Goal: Task Accomplishment & Management: Manage account settings

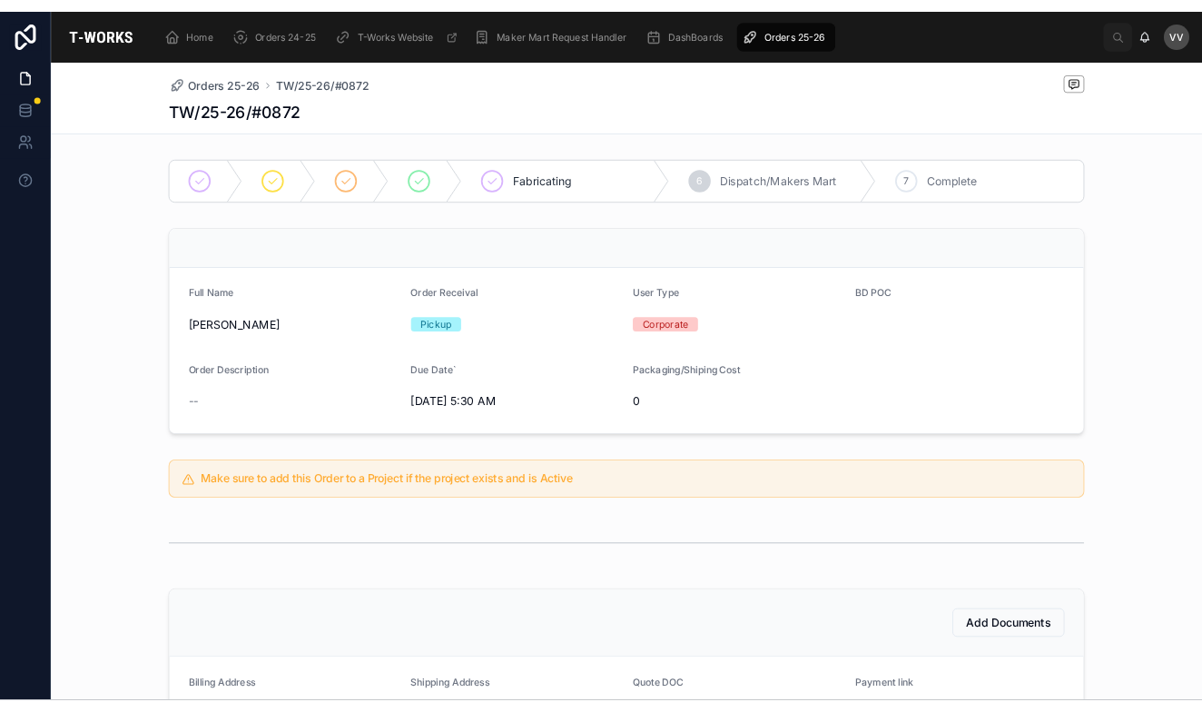
scroll to position [479, 0]
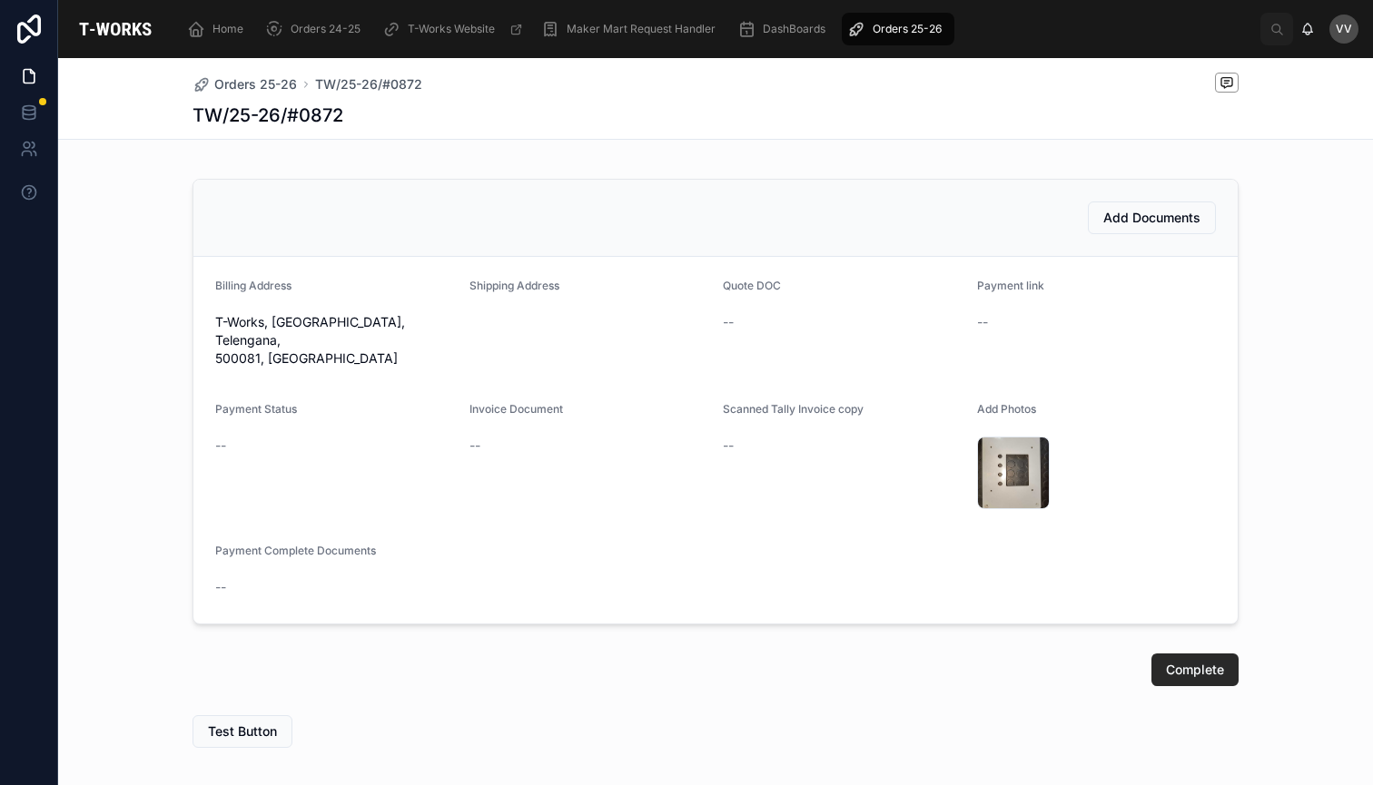
click at [587, 164] on div "Fabricating 6 Dispatch/Makers Mart 7 Complete Full Name [PERSON_NAME] Order Rec…" at bounding box center [715, 218] width 1315 height 1073
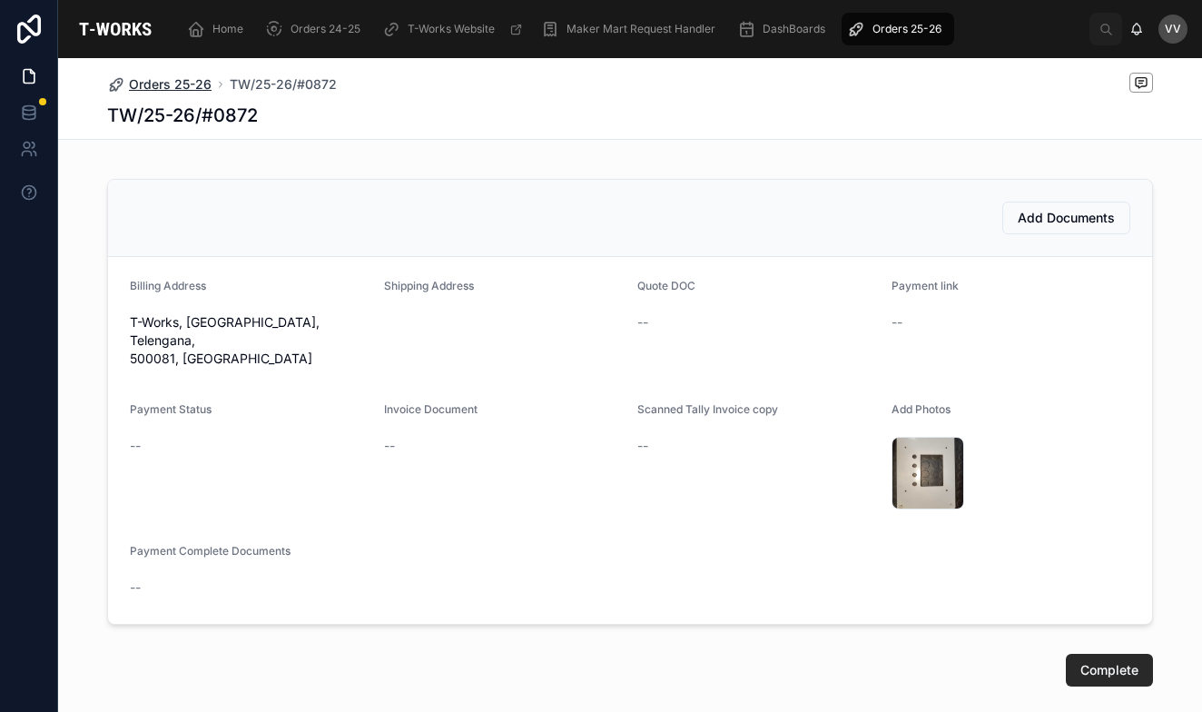
click at [156, 84] on span "Orders 25-26" at bounding box center [170, 84] width 83 height 18
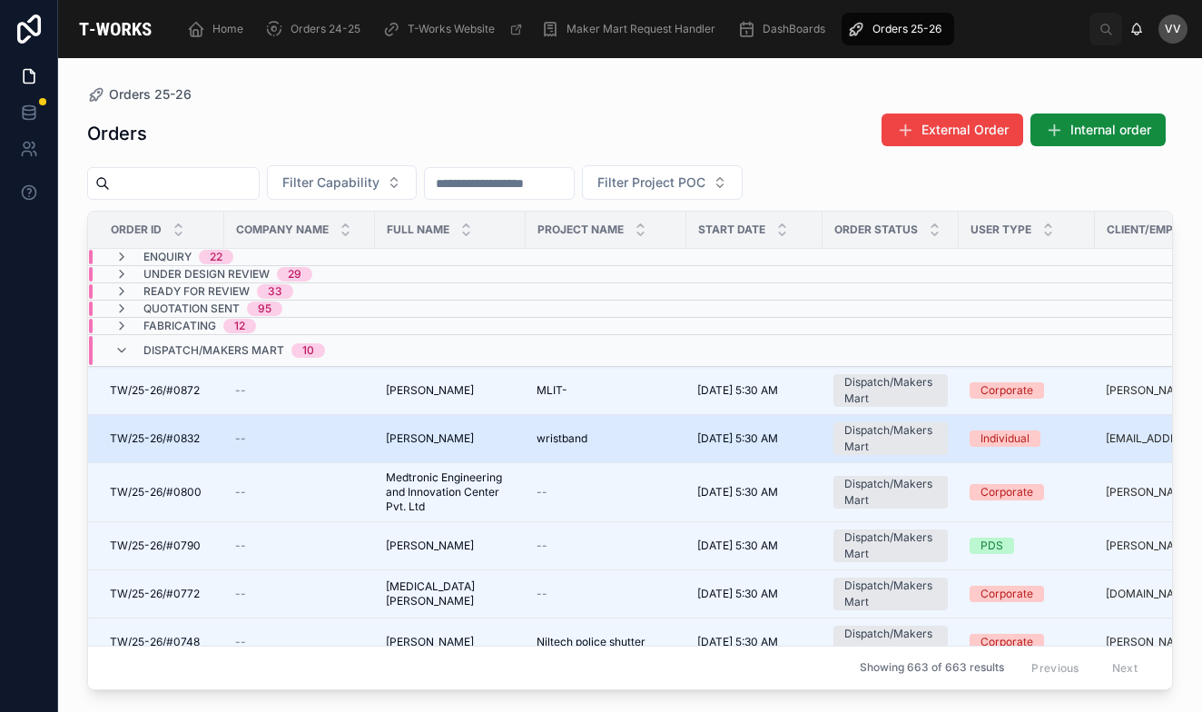
click at [374, 442] on td "--" at bounding box center [299, 439] width 151 height 48
click at [419, 437] on span "[PERSON_NAME]" at bounding box center [430, 438] width 88 height 15
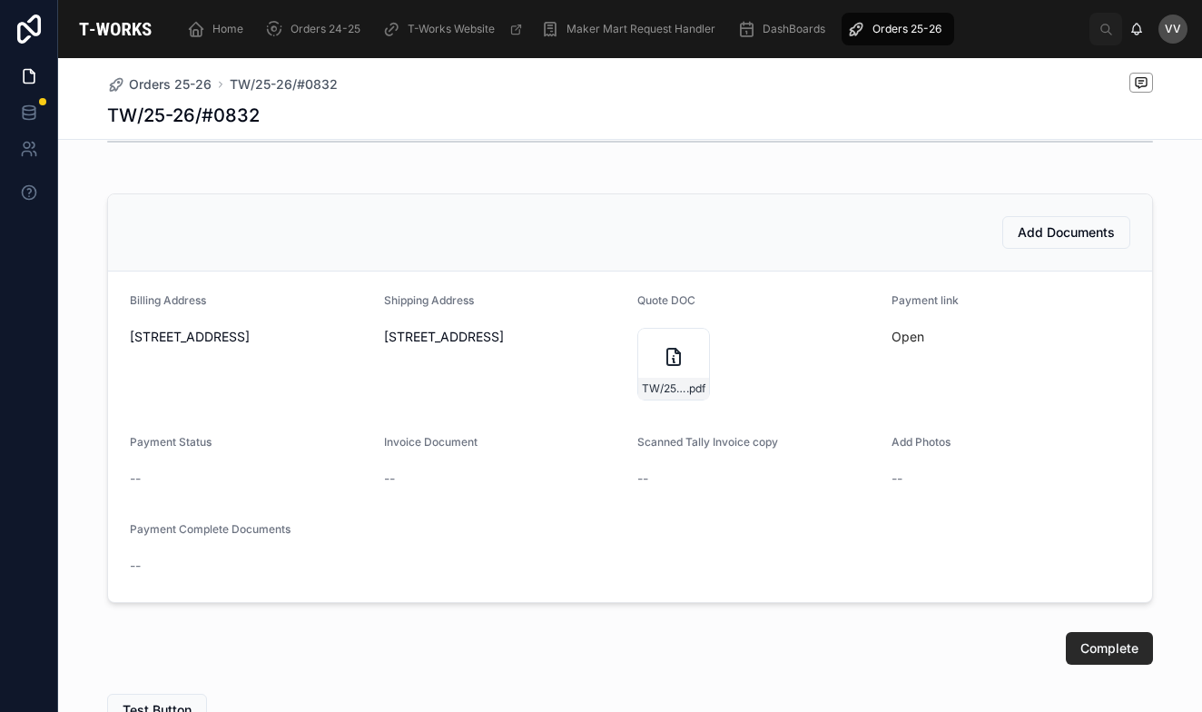
scroll to position [468, 0]
click at [1061, 227] on span "Add Documents" at bounding box center [1066, 230] width 97 height 18
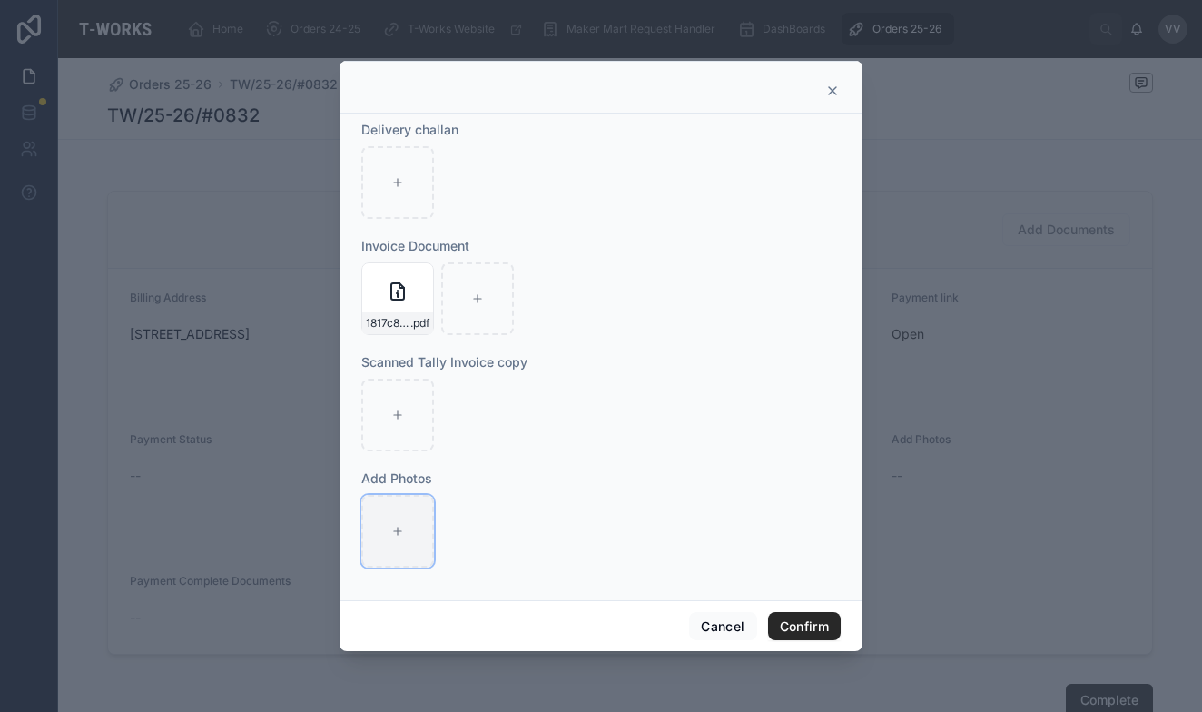
click at [396, 530] on icon at bounding box center [397, 531] width 13 height 13
type input "**********"
click at [803, 623] on button "Confirm" at bounding box center [804, 626] width 73 height 29
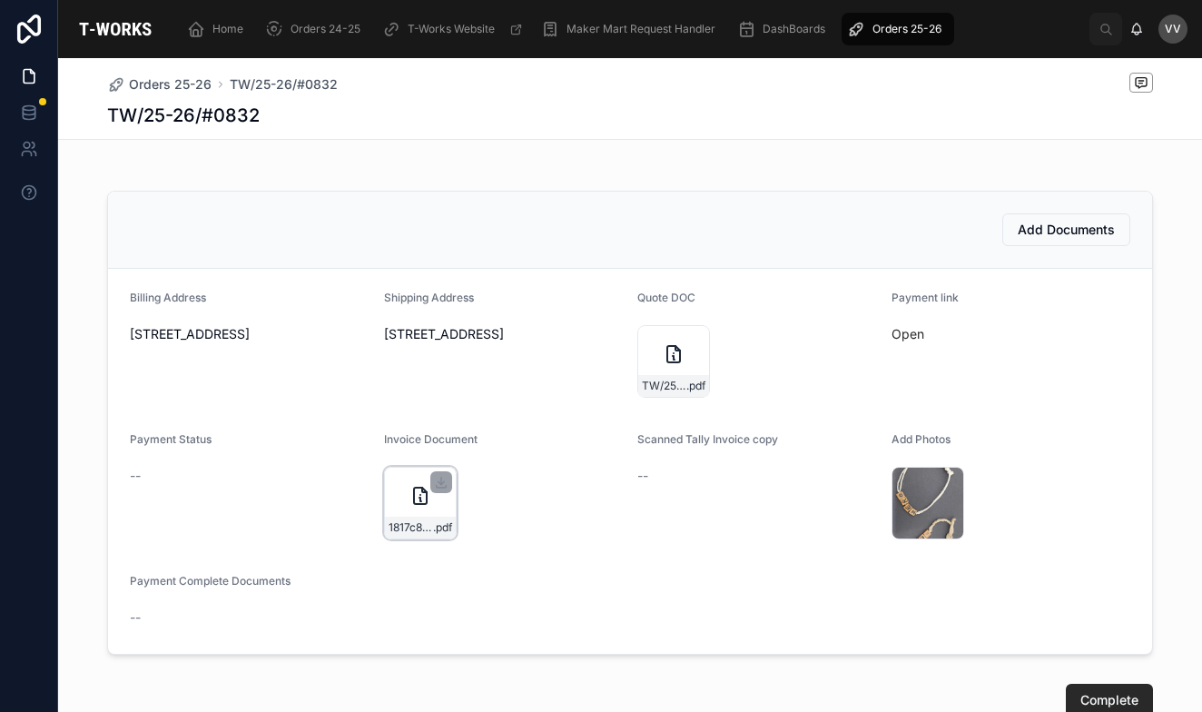
click at [414, 493] on icon at bounding box center [420, 496] width 13 height 16
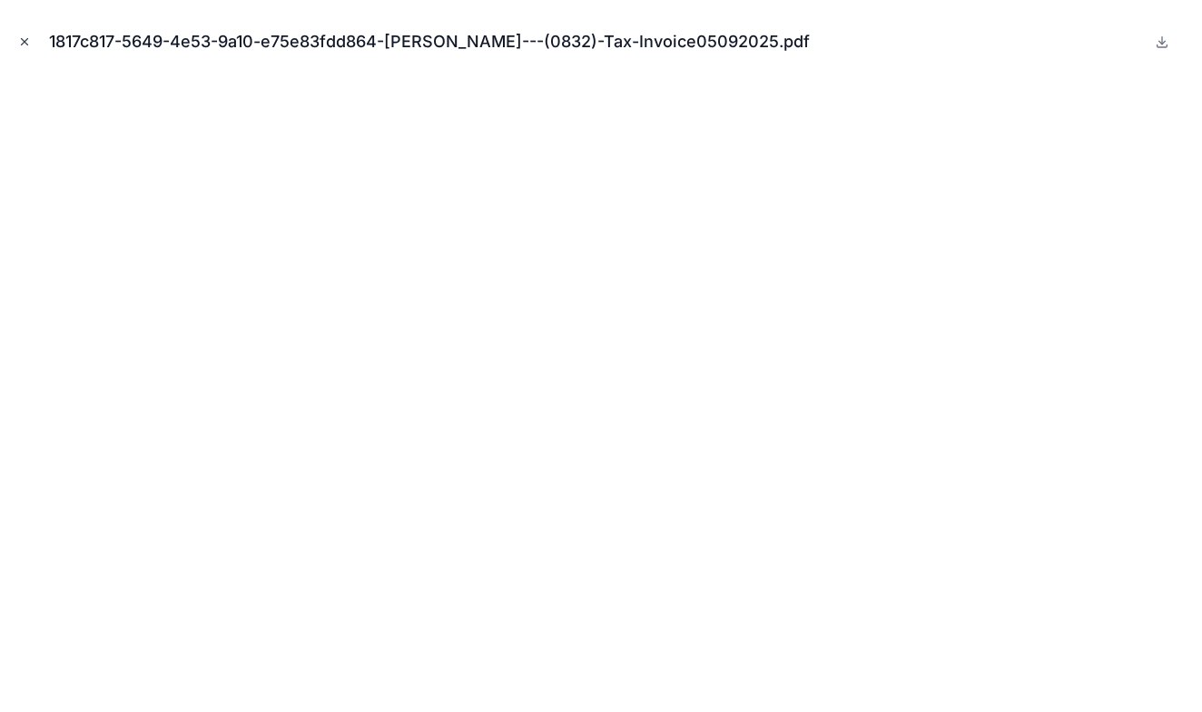
click at [25, 41] on icon "Close modal" at bounding box center [25, 42] width 6 height 6
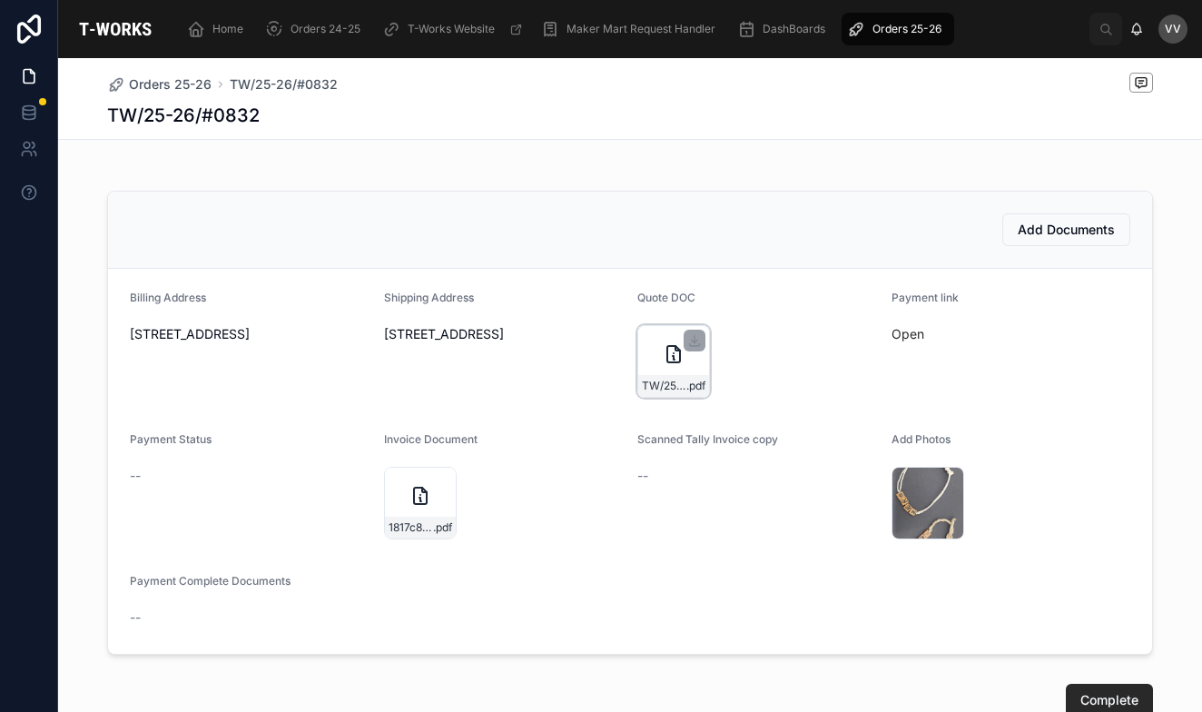
click at [674, 357] on icon at bounding box center [674, 358] width 2 height 4
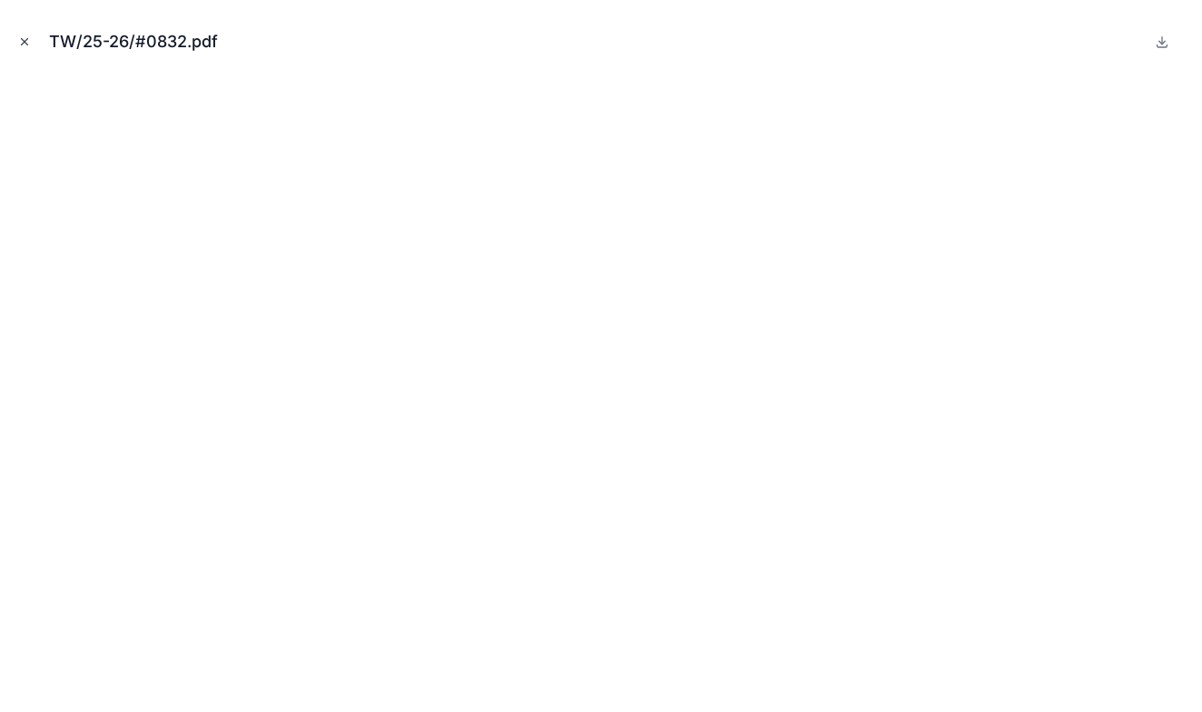
click at [26, 42] on icon "Close modal" at bounding box center [24, 41] width 13 height 13
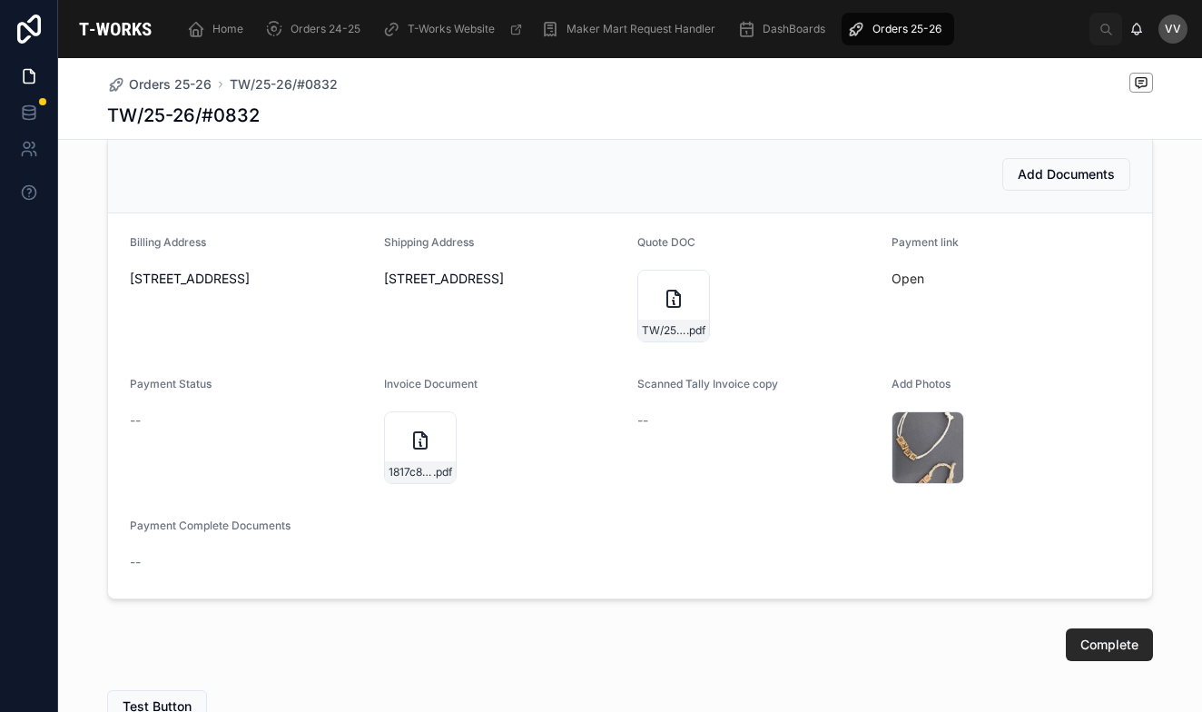
scroll to position [568, 0]
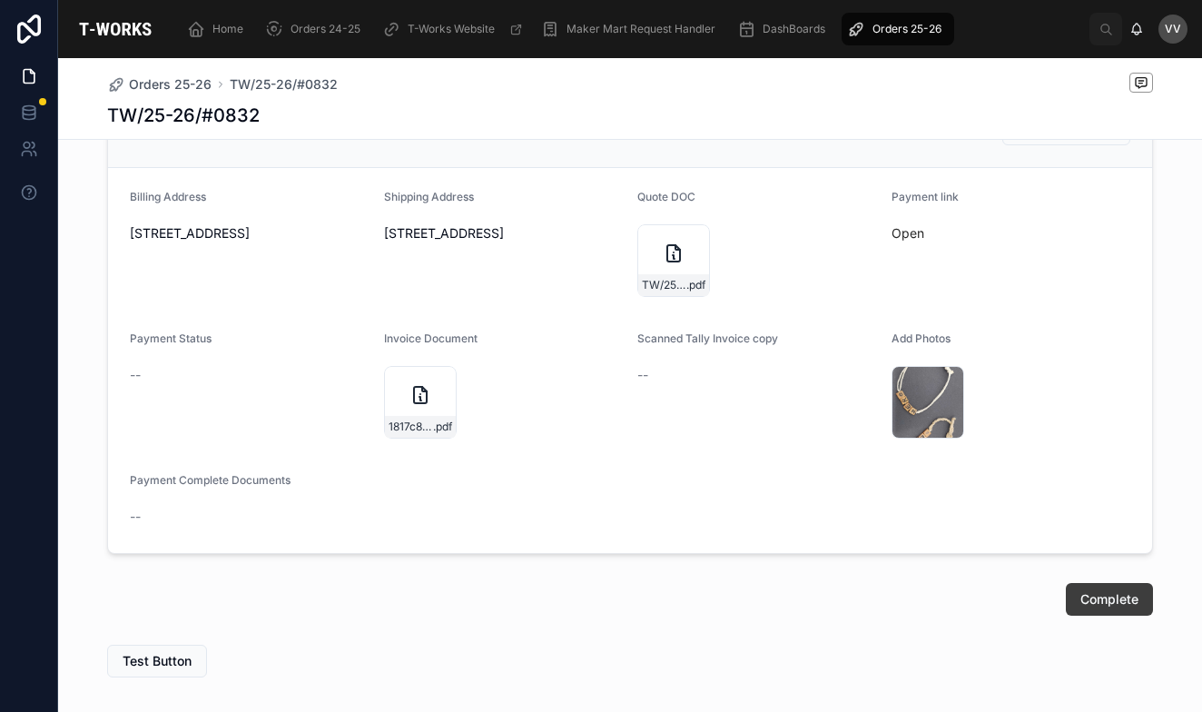
click at [1121, 598] on span "Complete" at bounding box center [1109, 599] width 58 height 18
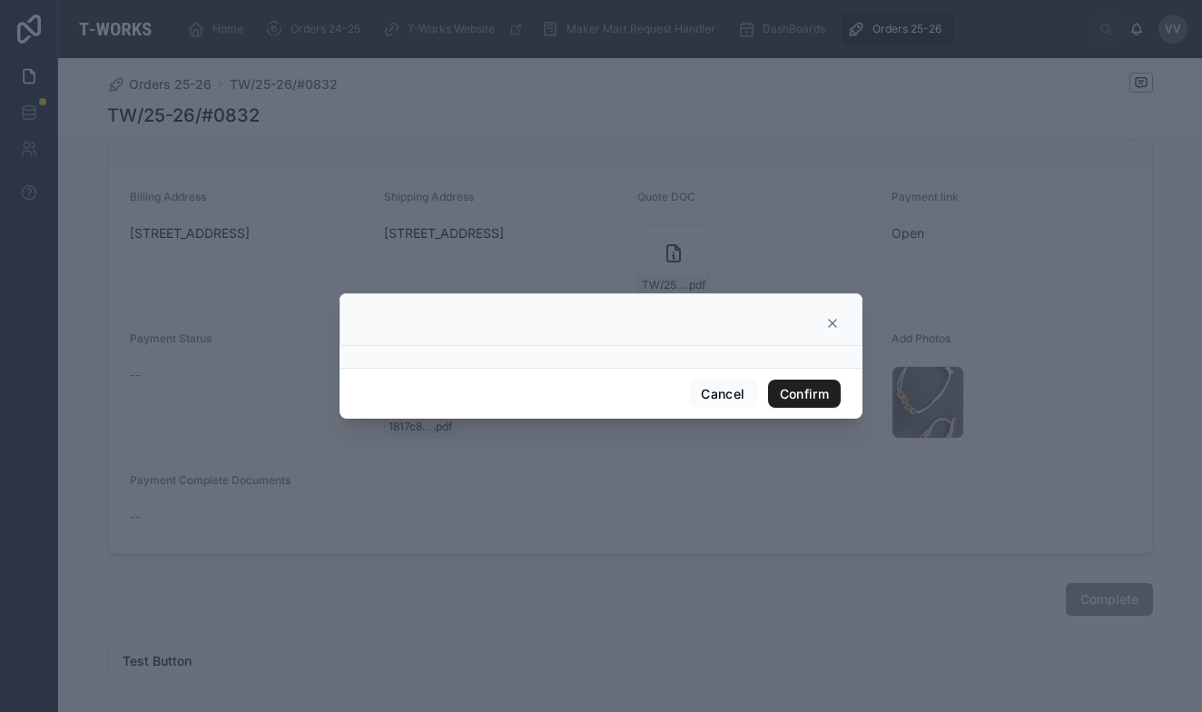
click at [799, 391] on button "Confirm" at bounding box center [804, 394] width 73 height 29
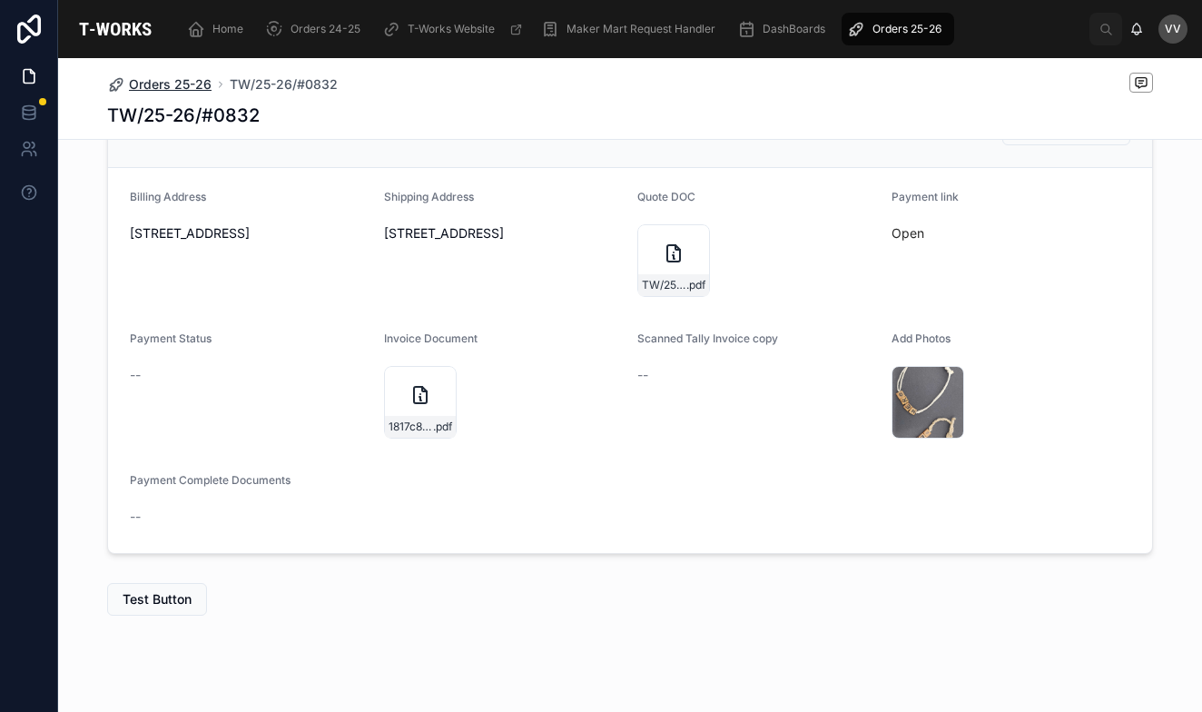
click at [177, 86] on span "Orders 25-26" at bounding box center [170, 84] width 83 height 18
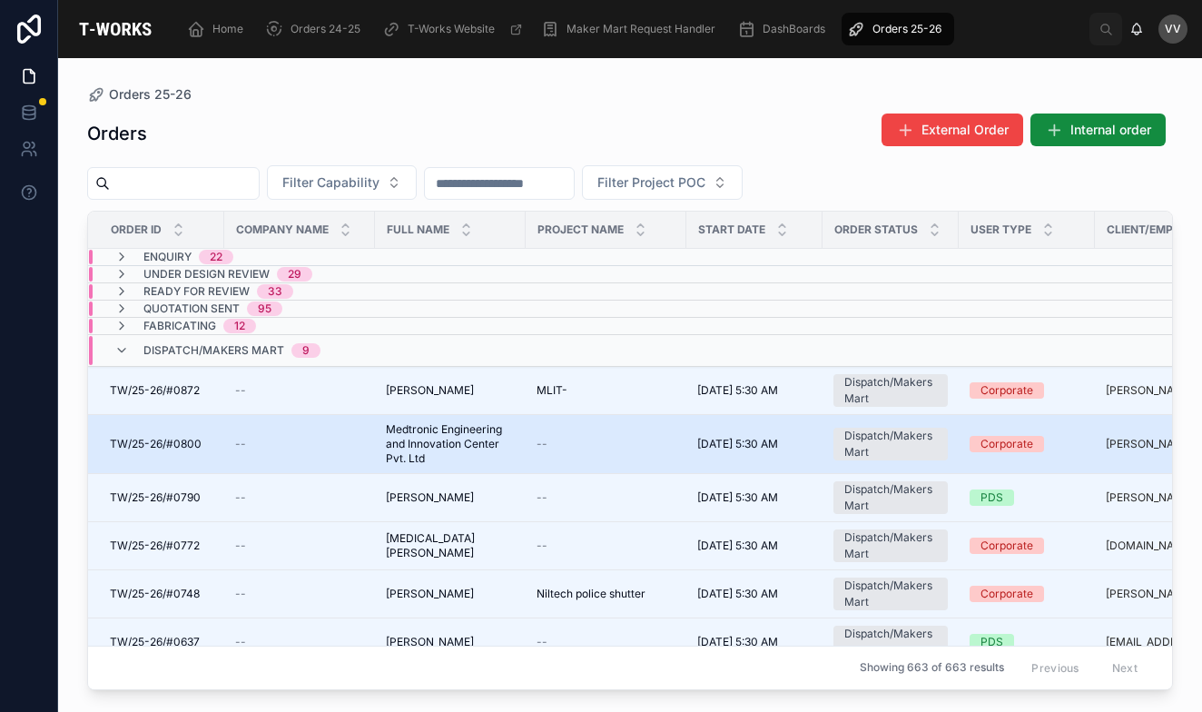
click at [408, 451] on span "Medtronic Engineering and Innovation Center Pvt. Ltd" at bounding box center [450, 444] width 129 height 44
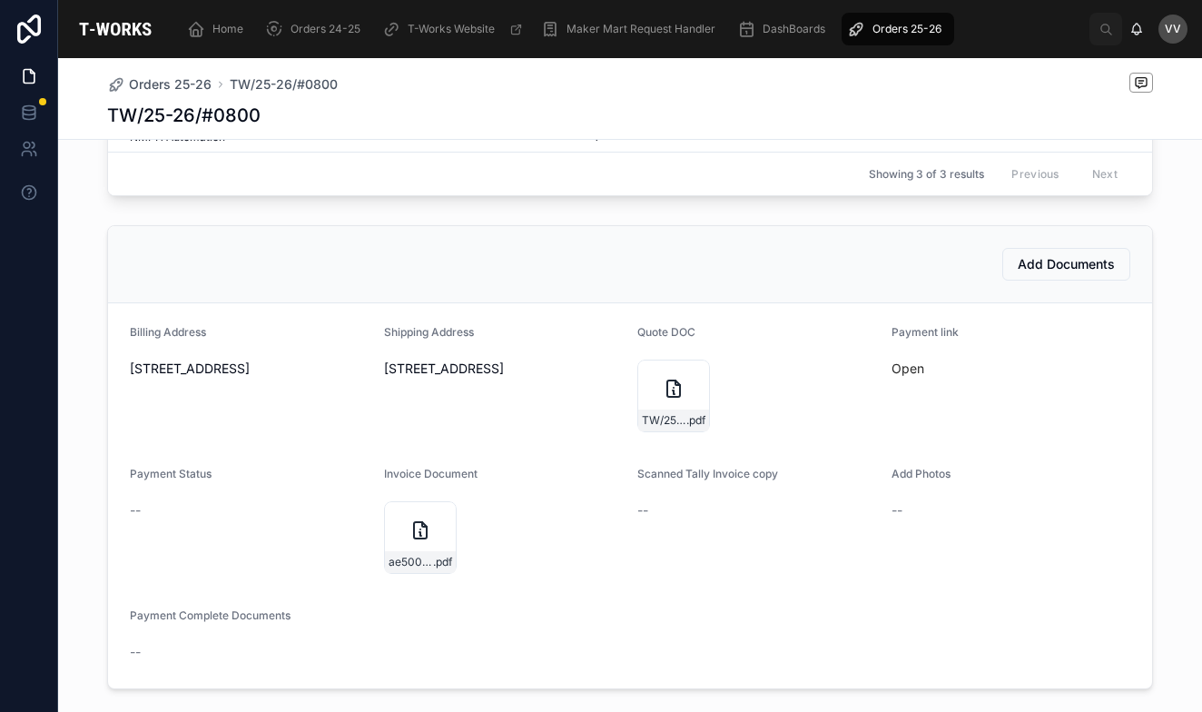
scroll to position [729, 0]
click at [664, 386] on icon at bounding box center [674, 388] width 22 height 22
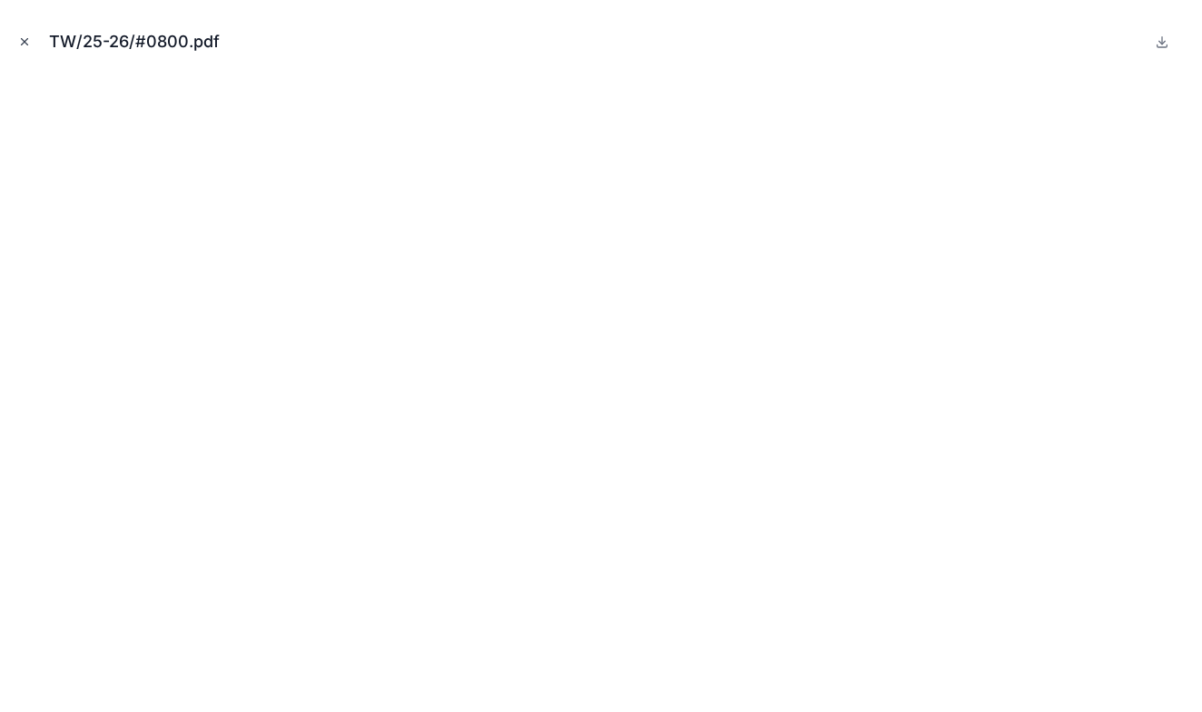
click at [25, 38] on icon "Close modal" at bounding box center [24, 41] width 13 height 13
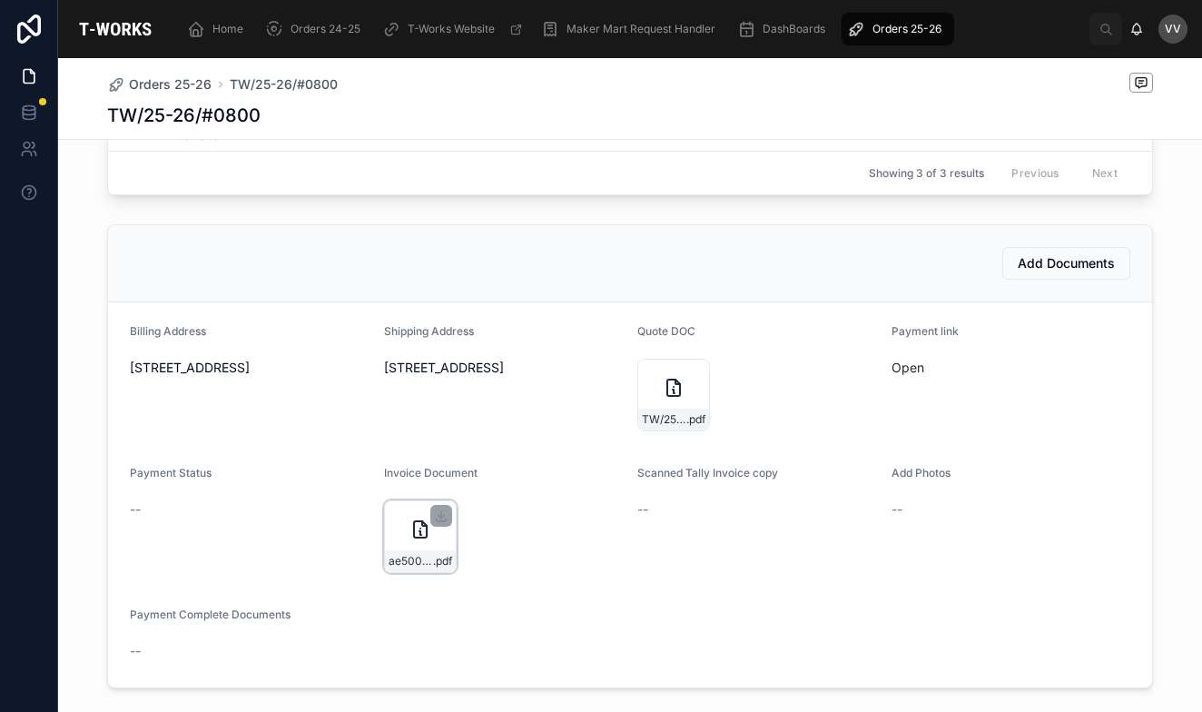
click at [429, 540] on icon at bounding box center [420, 529] width 22 height 22
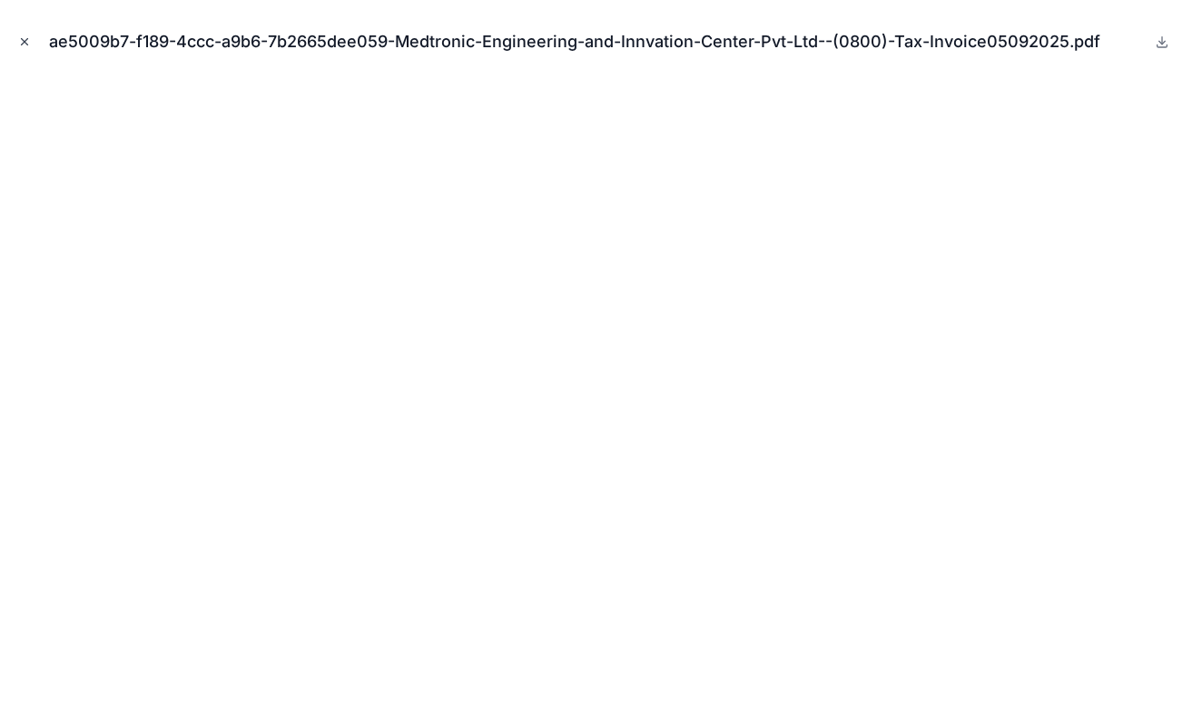
click at [23, 38] on icon "Close modal" at bounding box center [24, 41] width 13 height 13
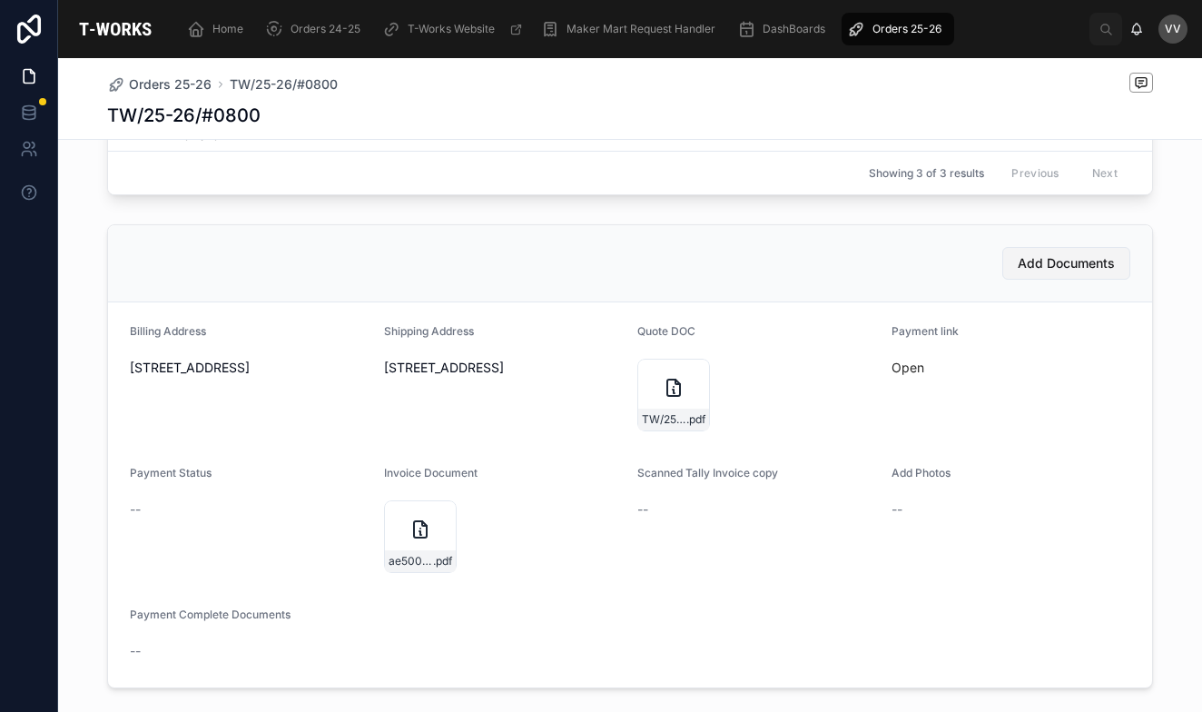
click at [1056, 266] on span "Add Documents" at bounding box center [1066, 263] width 97 height 18
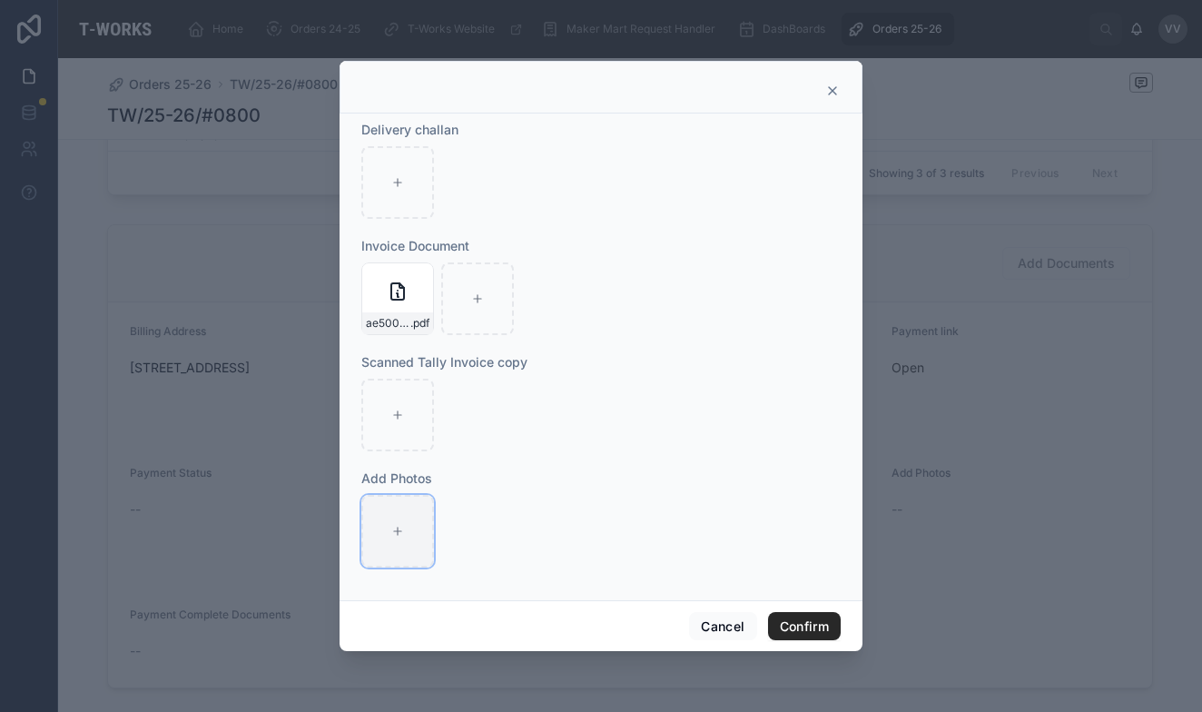
click at [399, 535] on icon at bounding box center [397, 531] width 13 height 13
type input "**********"
click at [816, 626] on button "Confirm" at bounding box center [804, 626] width 73 height 29
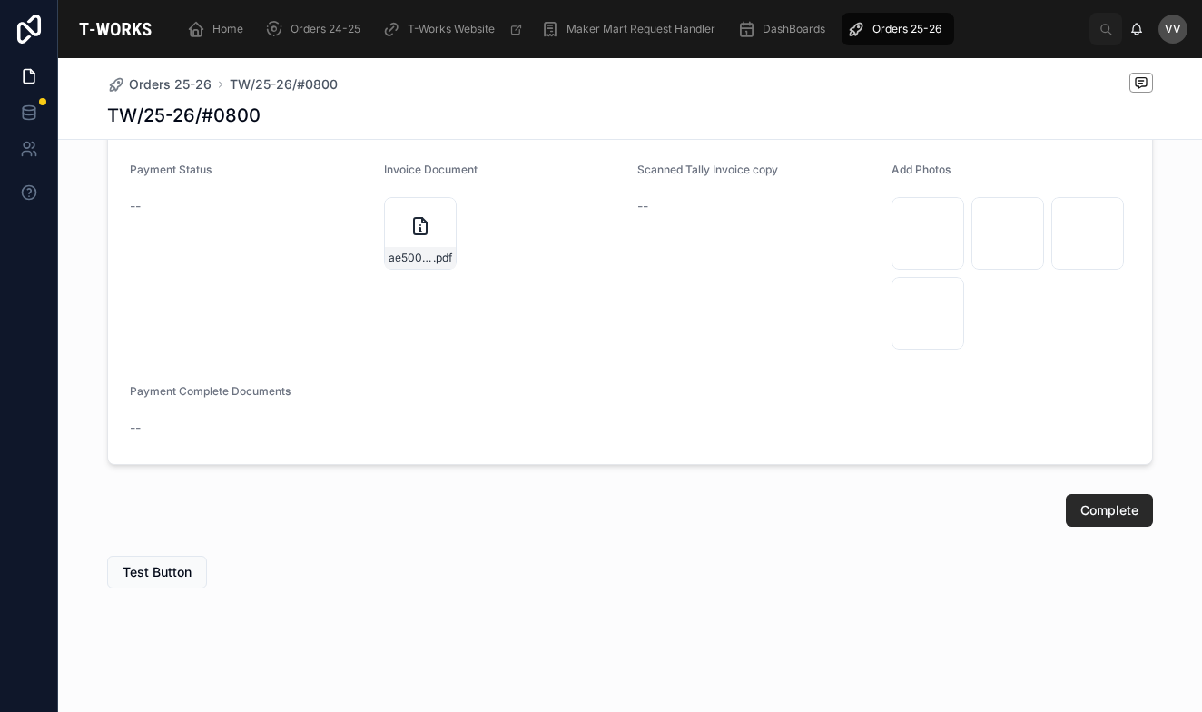
scroll to position [1050, 0]
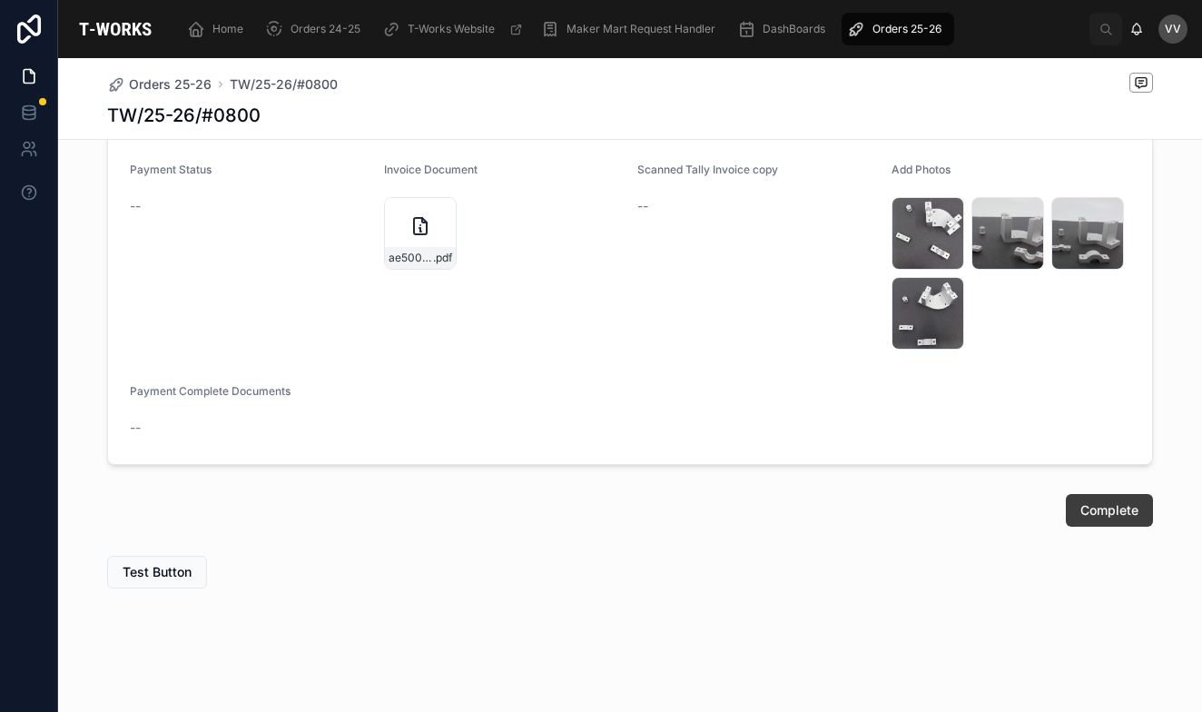
click at [1116, 511] on span "Complete" at bounding box center [1109, 510] width 58 height 18
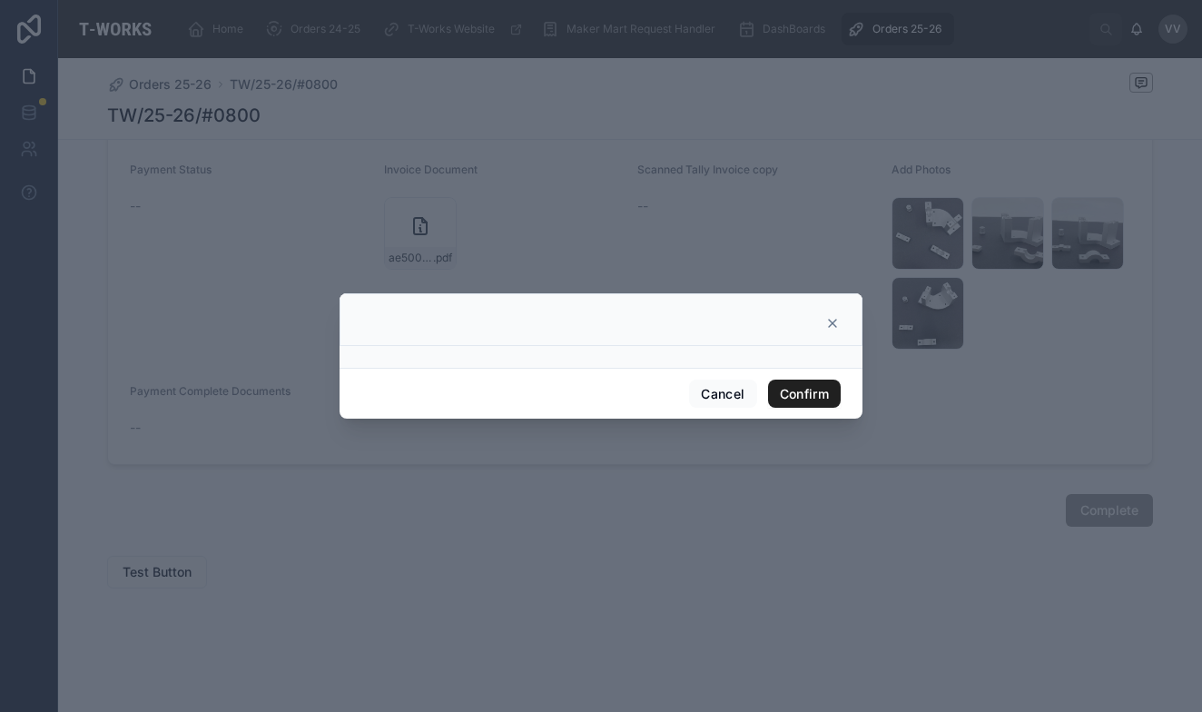
click at [799, 395] on button "Confirm" at bounding box center [804, 394] width 73 height 29
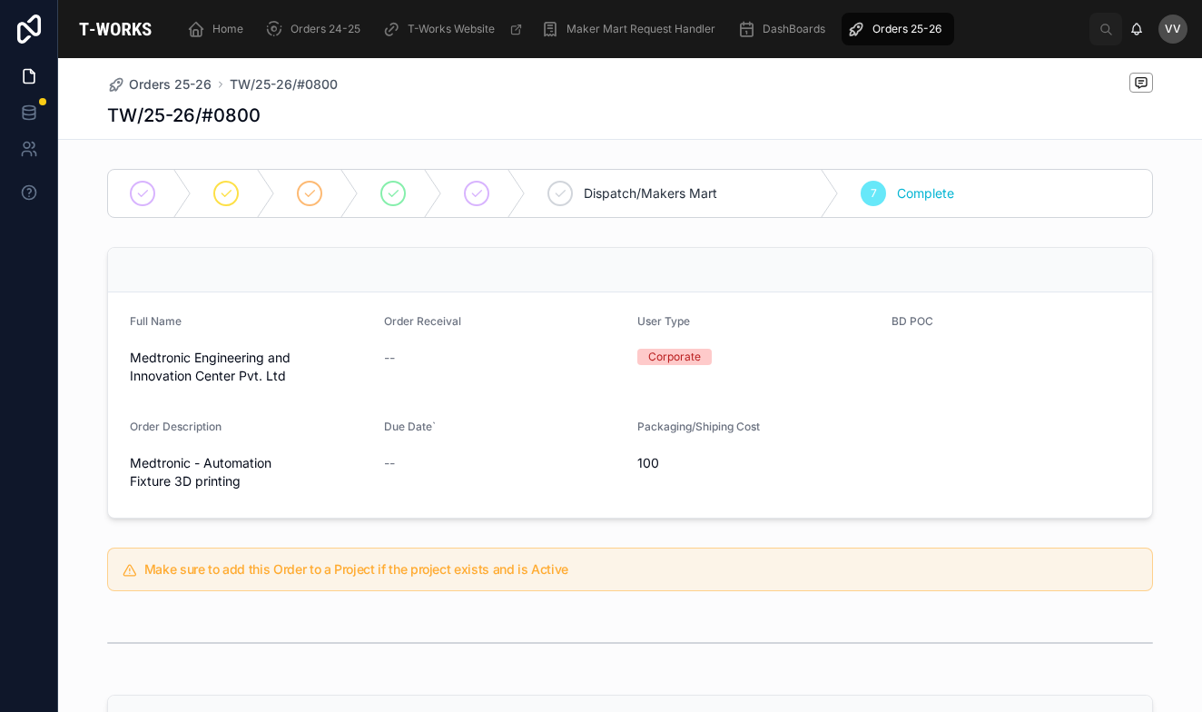
scroll to position [0, 0]
click at [158, 83] on span "Orders 25-26" at bounding box center [170, 84] width 83 height 18
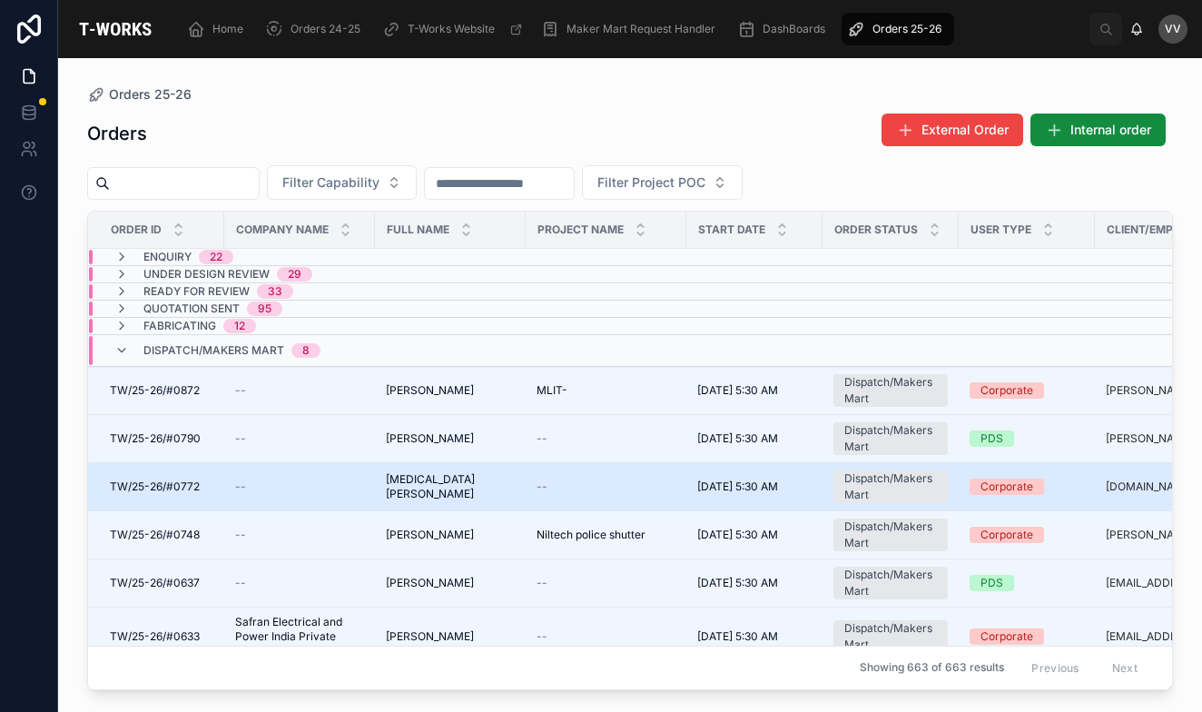
click at [341, 488] on div "--" at bounding box center [299, 486] width 129 height 15
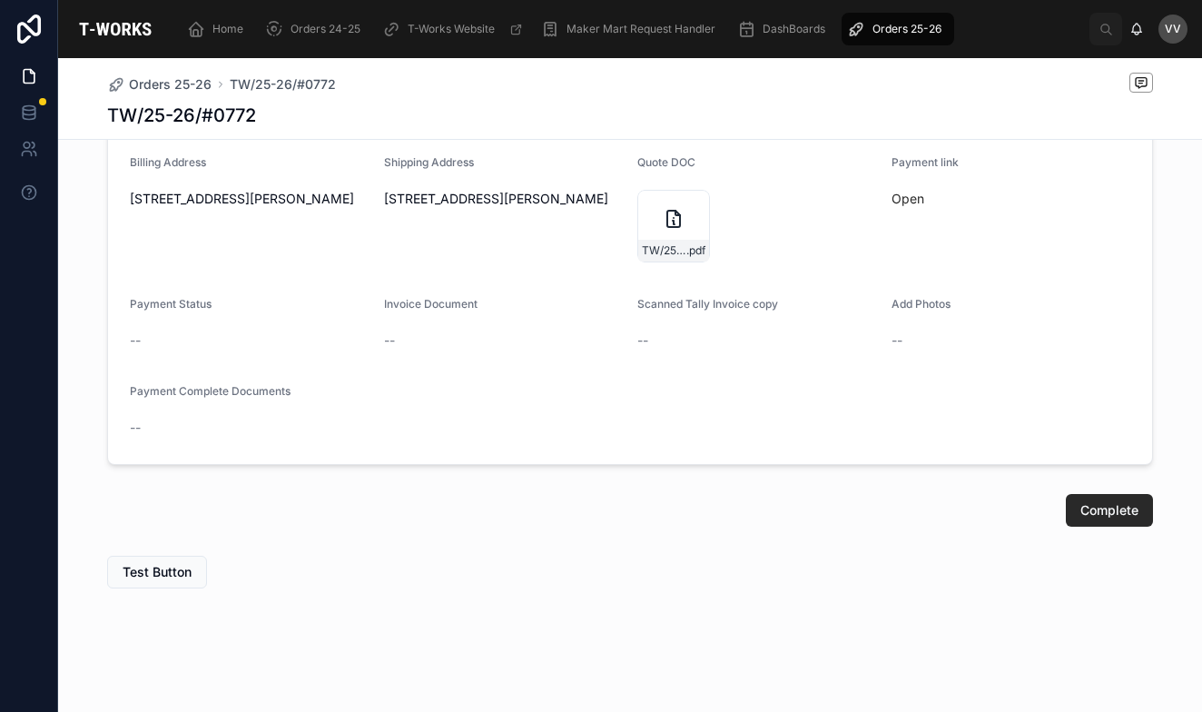
scroll to position [832, 0]
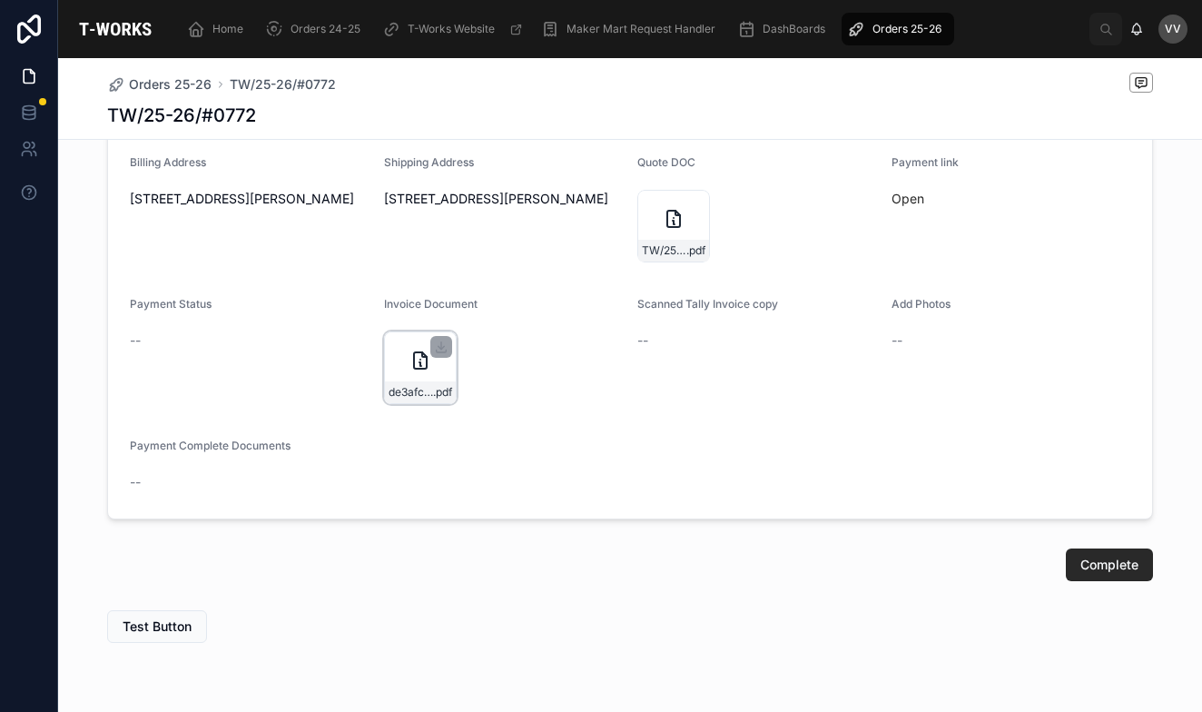
click at [405, 362] on div "de3afc01-115c-41bf-afd1-5664cc12be01-Guts-Electromech-Ltd---(0722)-Tax-Invoice0…" at bounding box center [420, 367] width 73 height 73
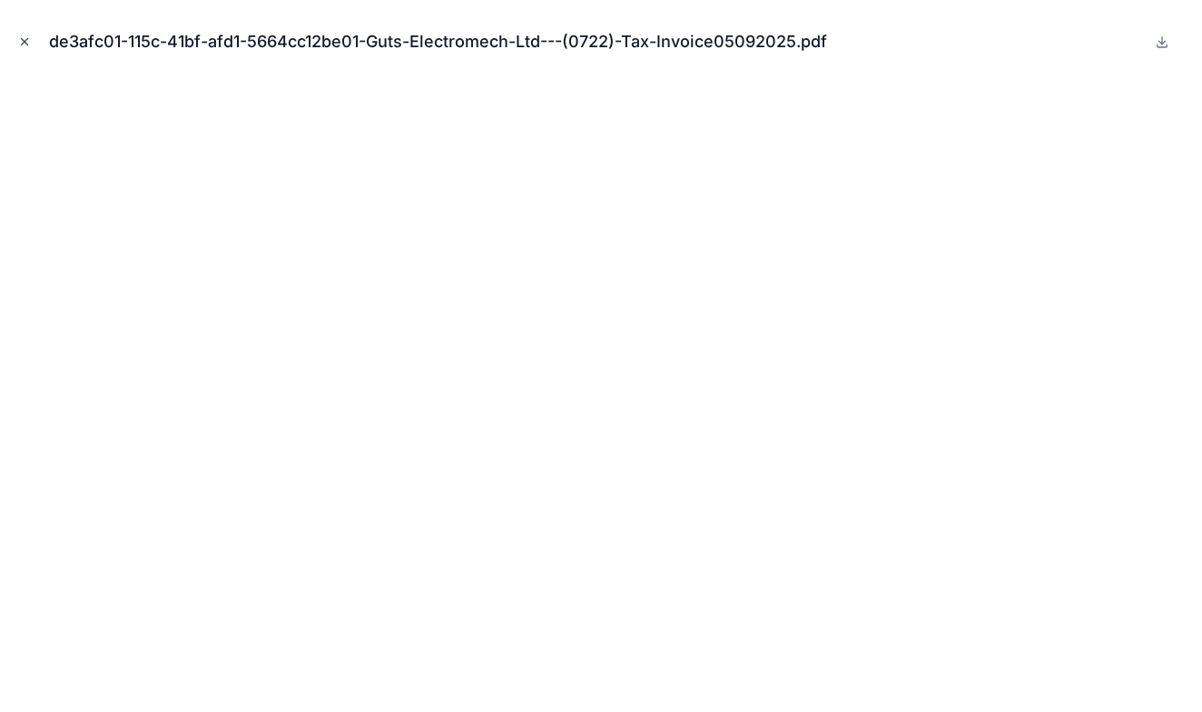
click at [22, 37] on icon "Close modal" at bounding box center [24, 41] width 13 height 13
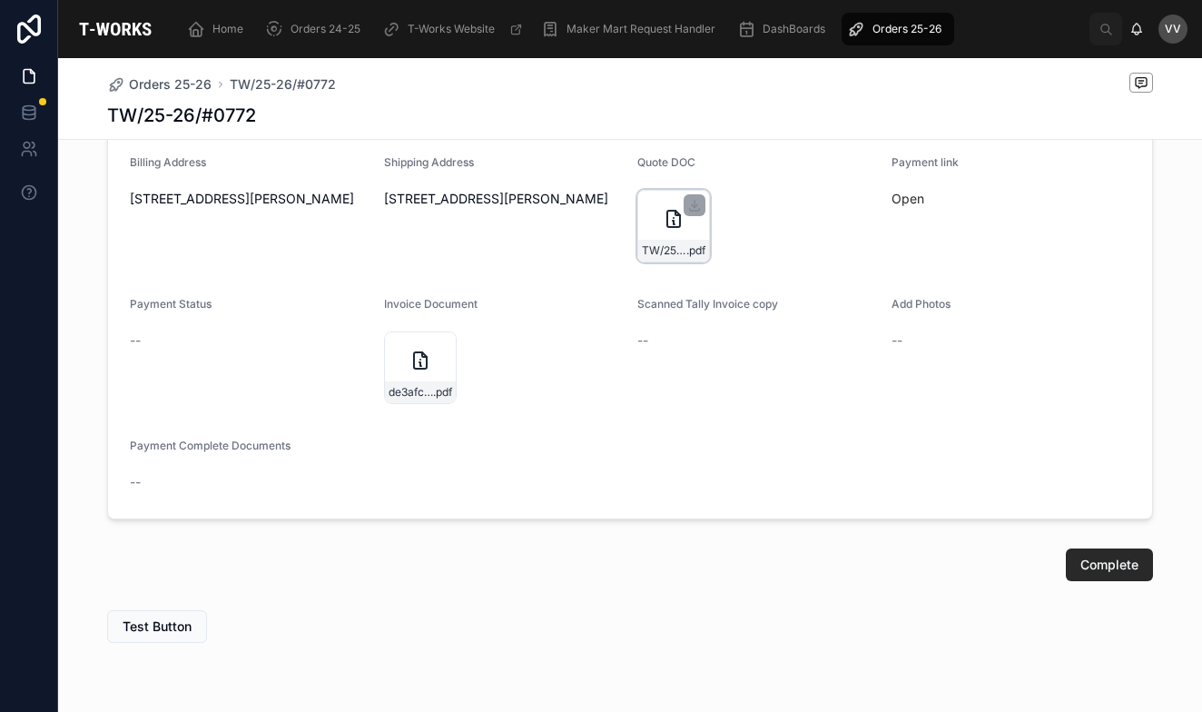
click at [666, 226] on icon at bounding box center [674, 219] width 22 height 22
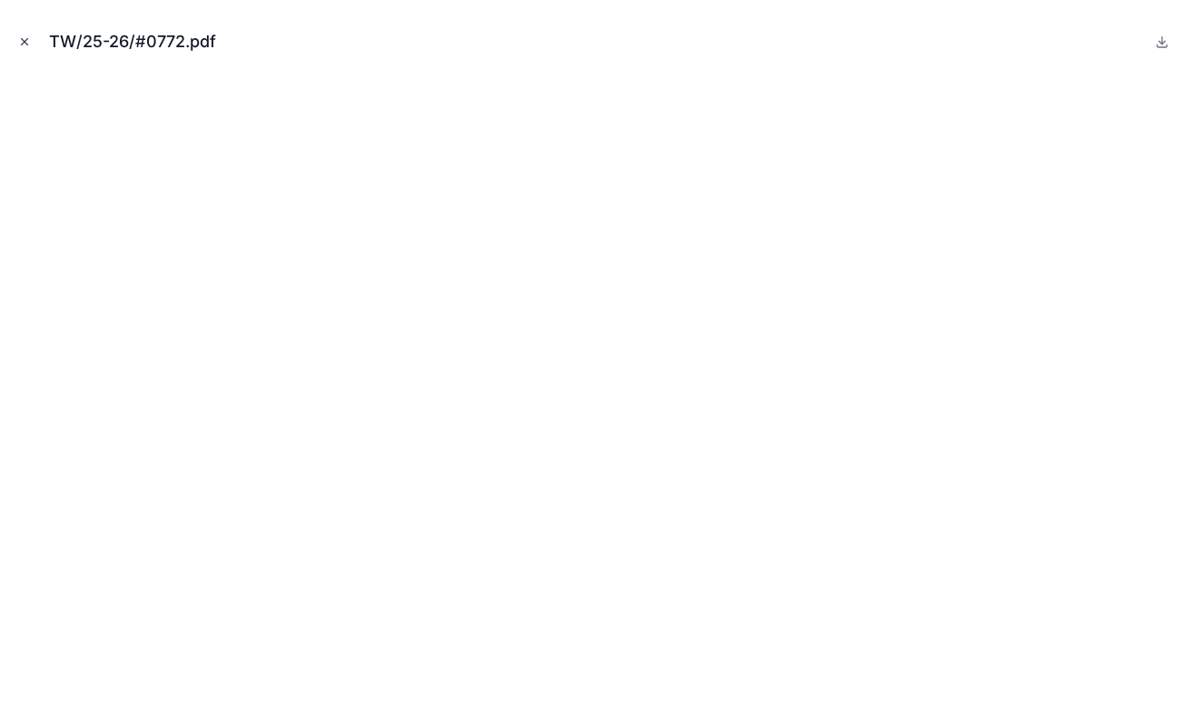
click at [22, 39] on icon "Close modal" at bounding box center [25, 42] width 6 height 6
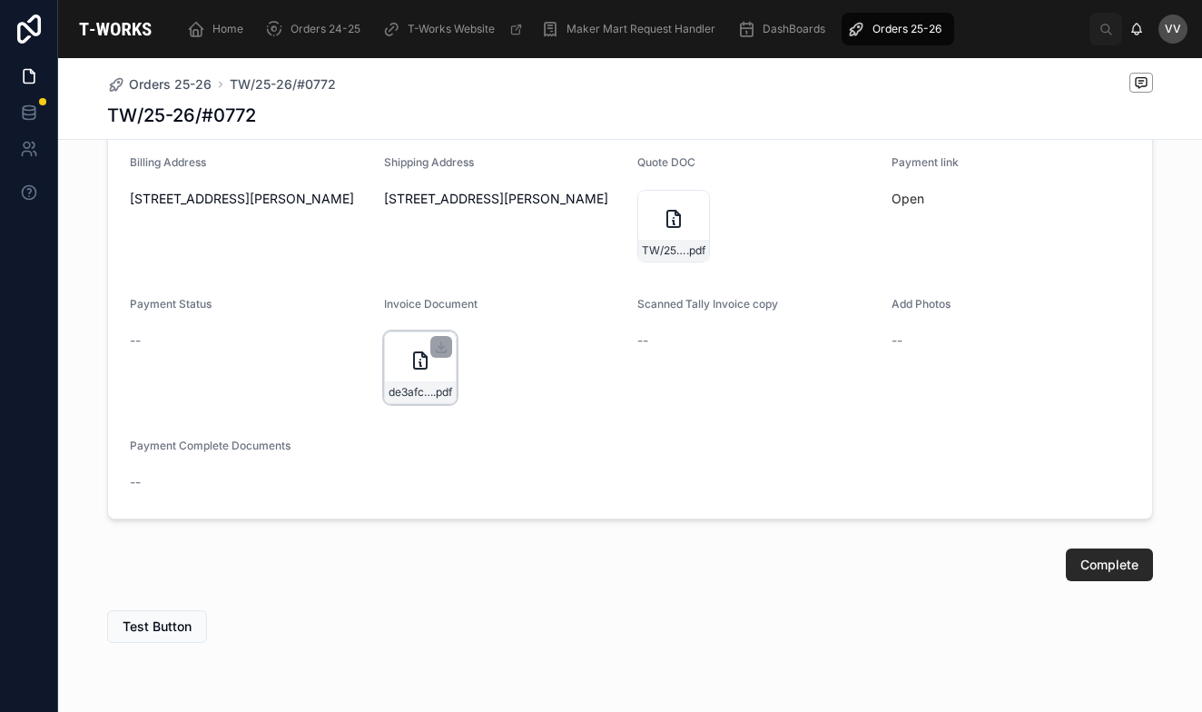
click at [407, 348] on div "de3afc01-115c-41bf-afd1-5664cc12be01-Guts-Electromech-Ltd---(0722)-Tax-Invoice0…" at bounding box center [420, 367] width 73 height 73
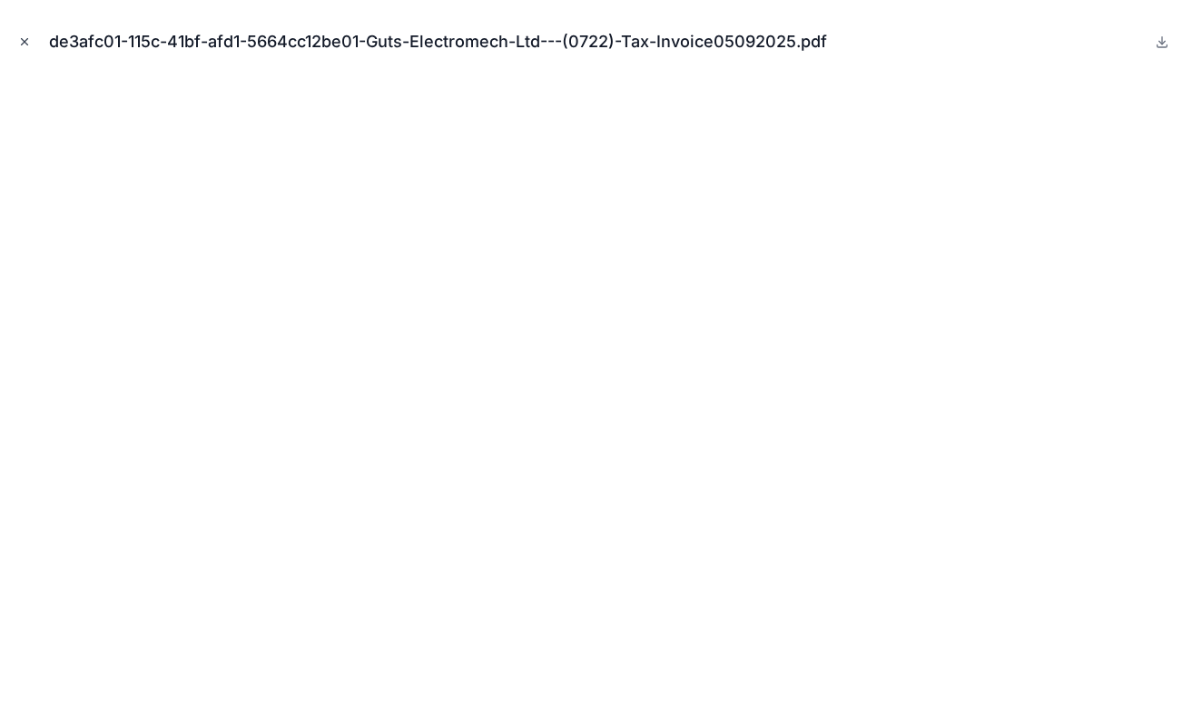
click at [25, 43] on icon "Close modal" at bounding box center [24, 41] width 13 height 13
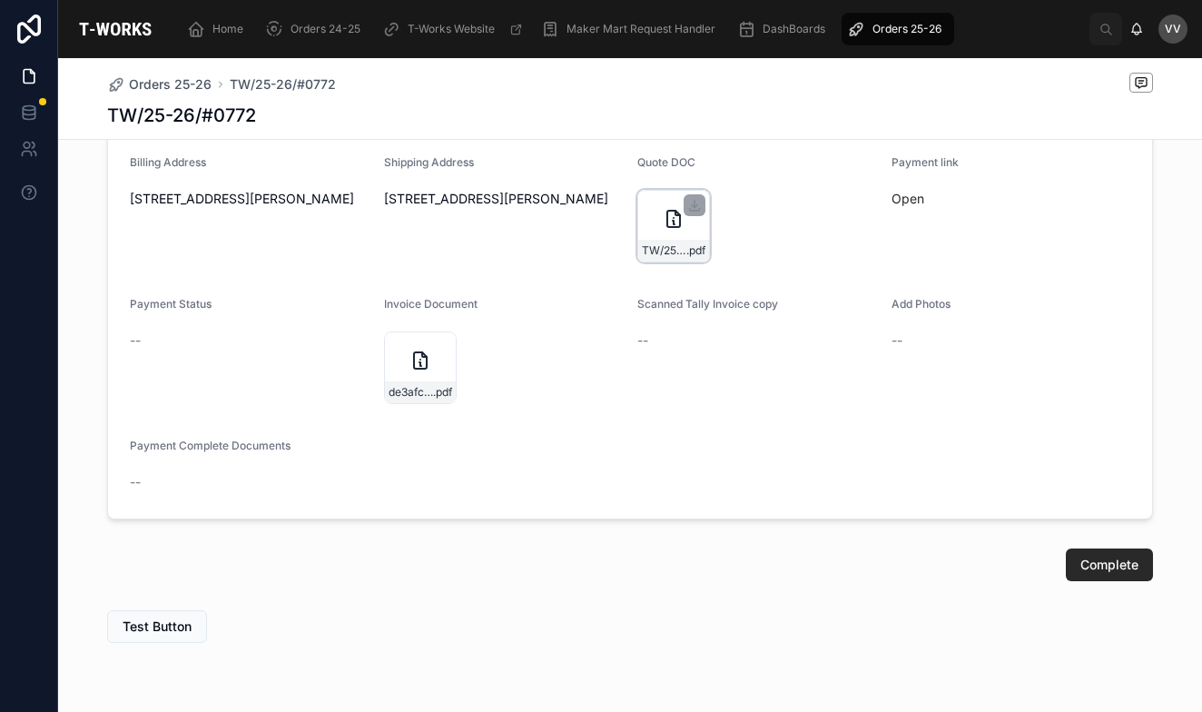
click at [657, 221] on div "TW/25-26/#0772 .pdf" at bounding box center [673, 226] width 73 height 73
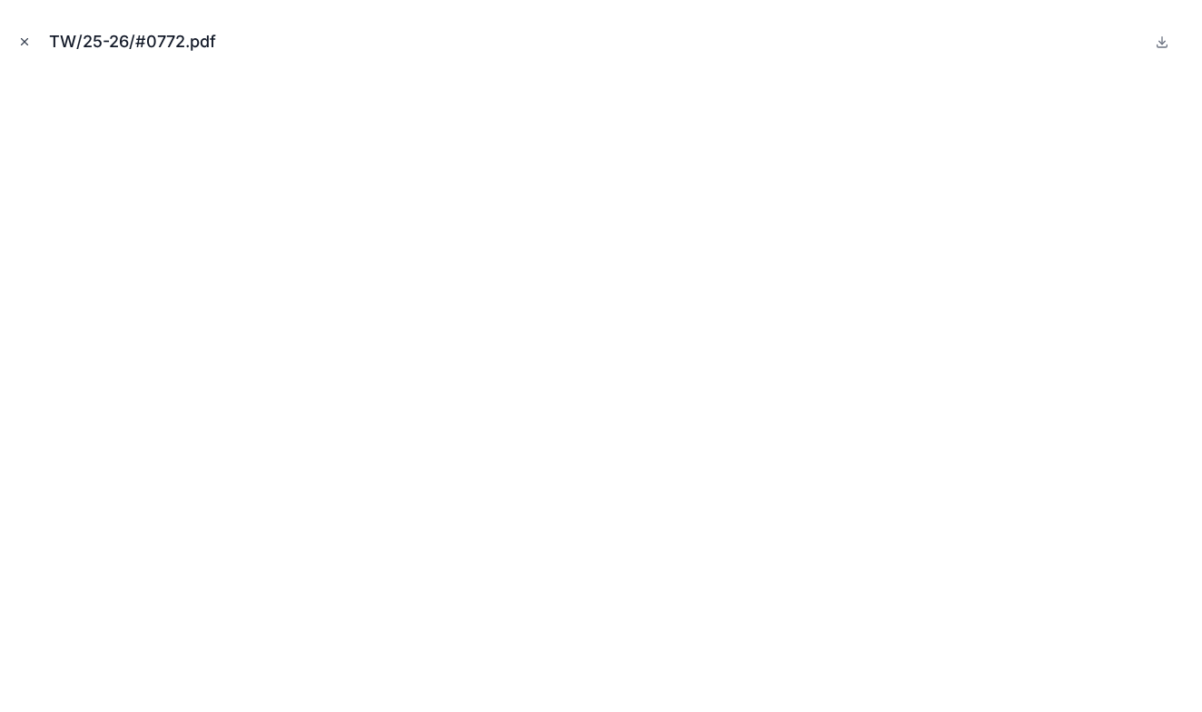
click at [22, 42] on icon "Close modal" at bounding box center [24, 41] width 13 height 13
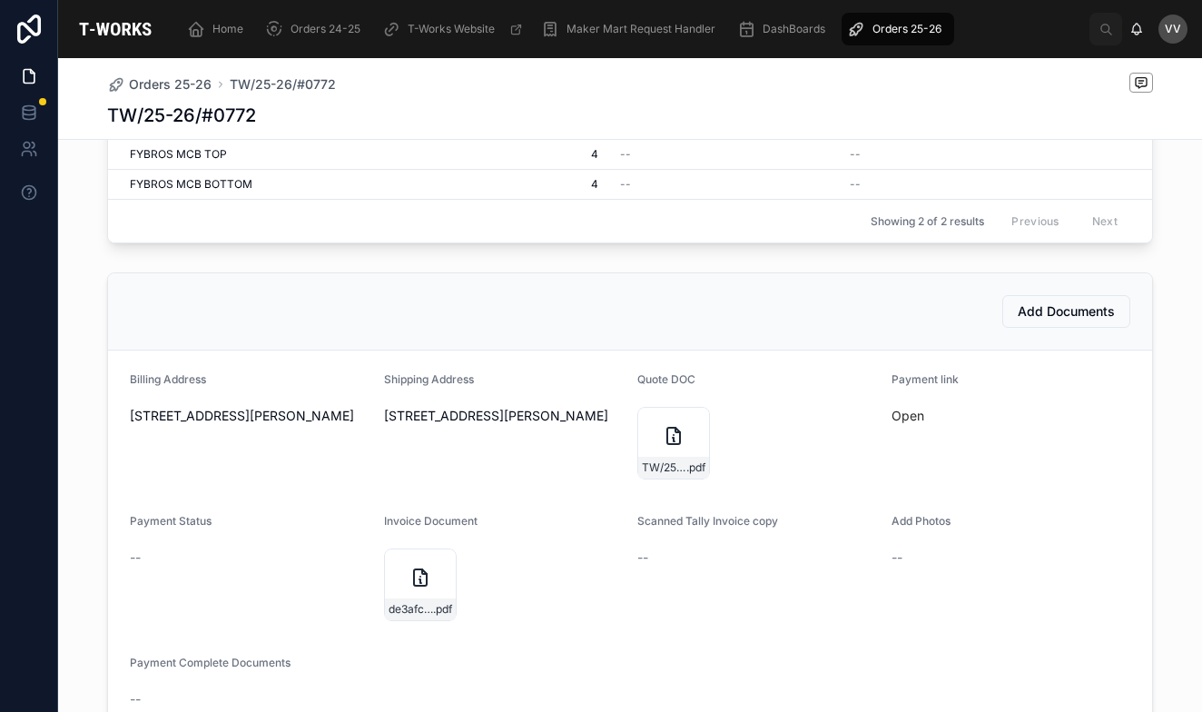
scroll to position [599, 0]
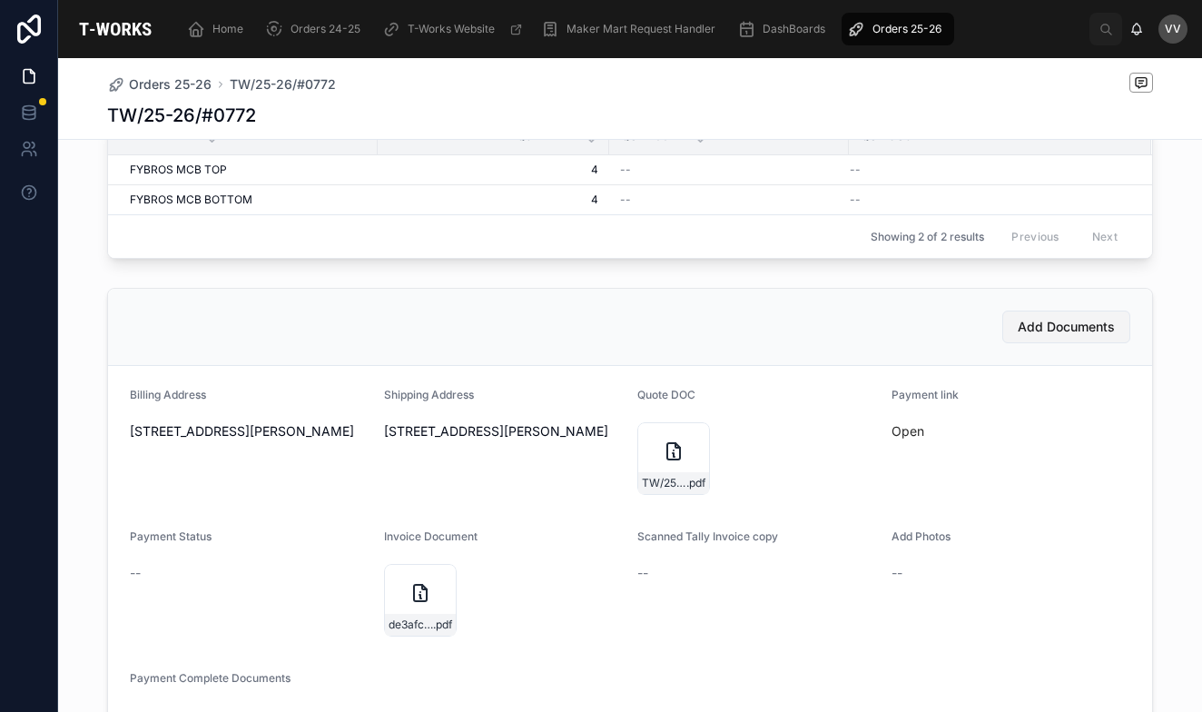
click at [1068, 324] on span "Add Documents" at bounding box center [1066, 327] width 97 height 18
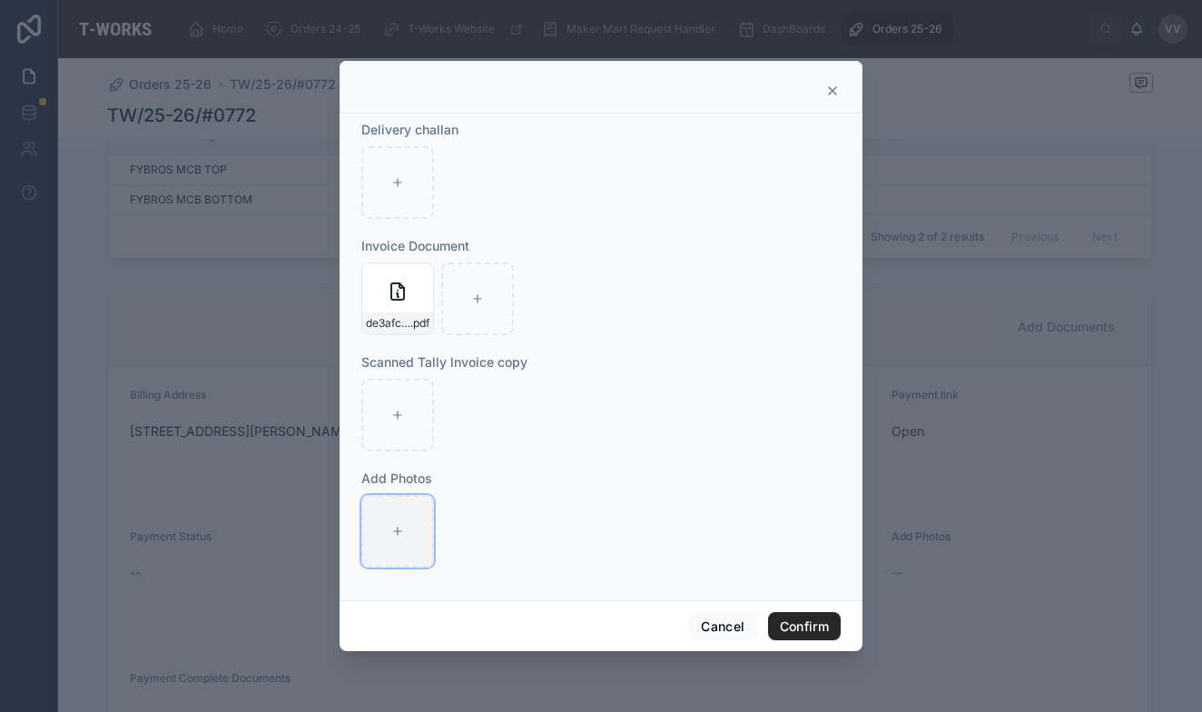
click at [398, 527] on icon at bounding box center [397, 531] width 13 height 13
type input "**********"
click at [802, 632] on button "Confirm" at bounding box center [804, 626] width 73 height 29
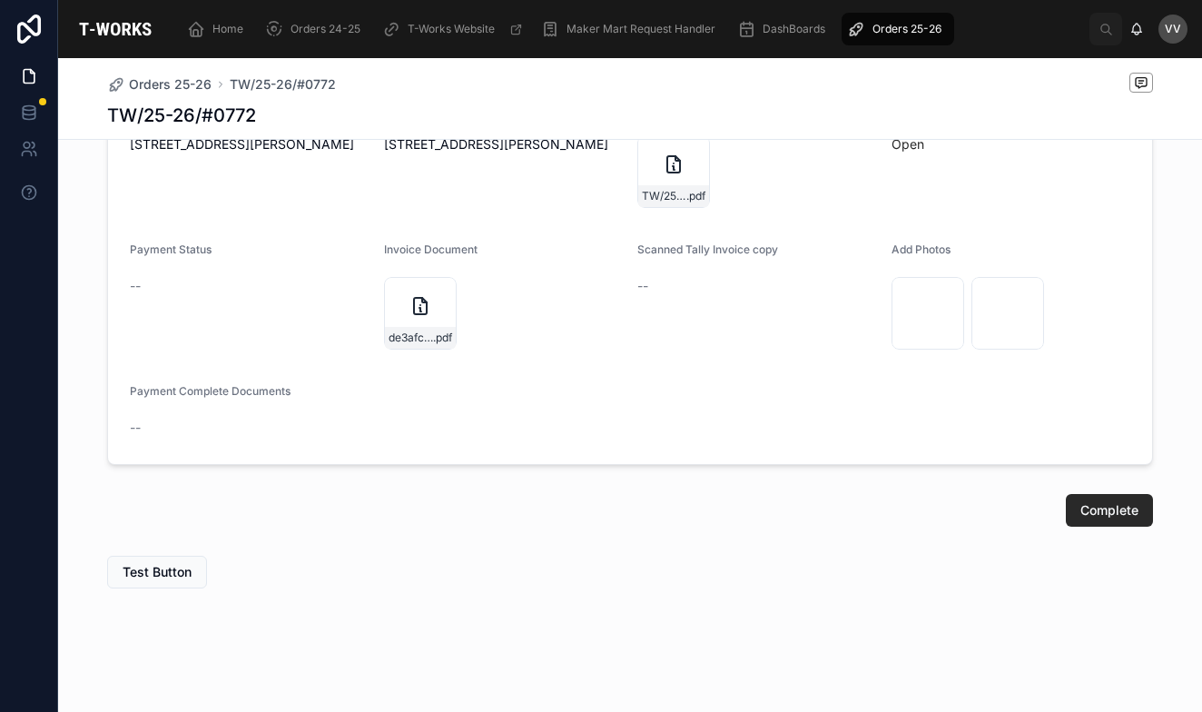
scroll to position [886, 0]
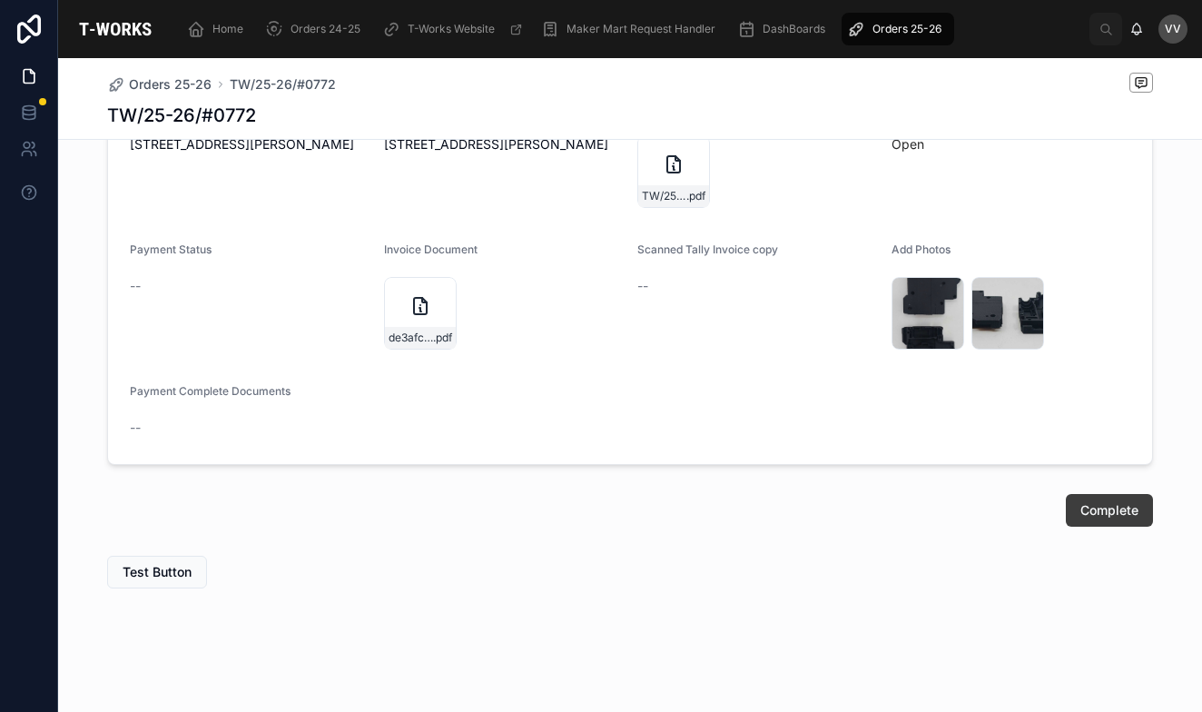
click at [1099, 509] on span "Complete" at bounding box center [1109, 510] width 58 height 18
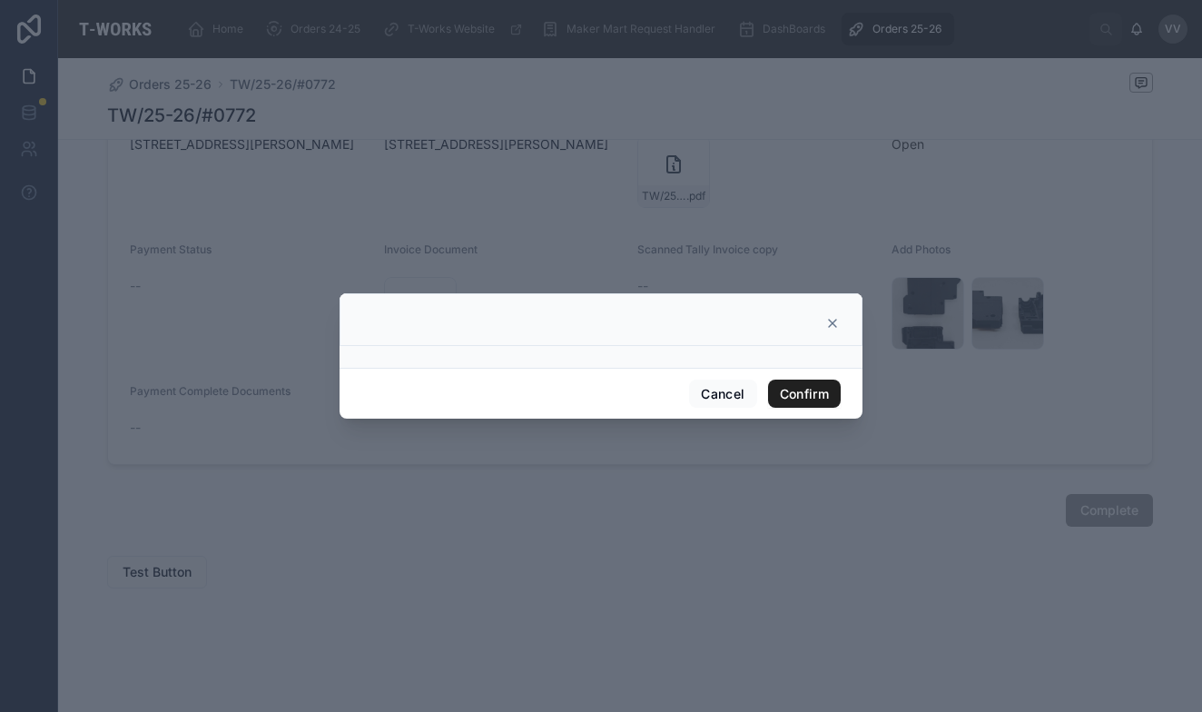
click at [800, 393] on button "Confirm" at bounding box center [804, 394] width 73 height 29
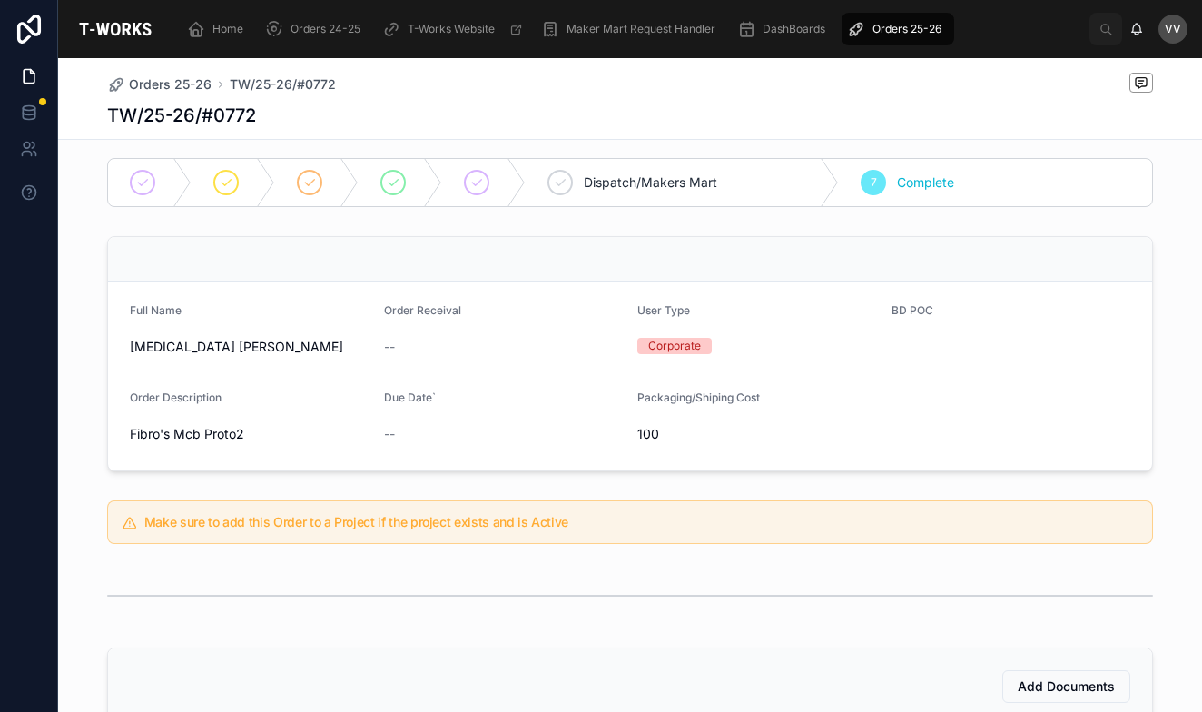
scroll to position [15, 0]
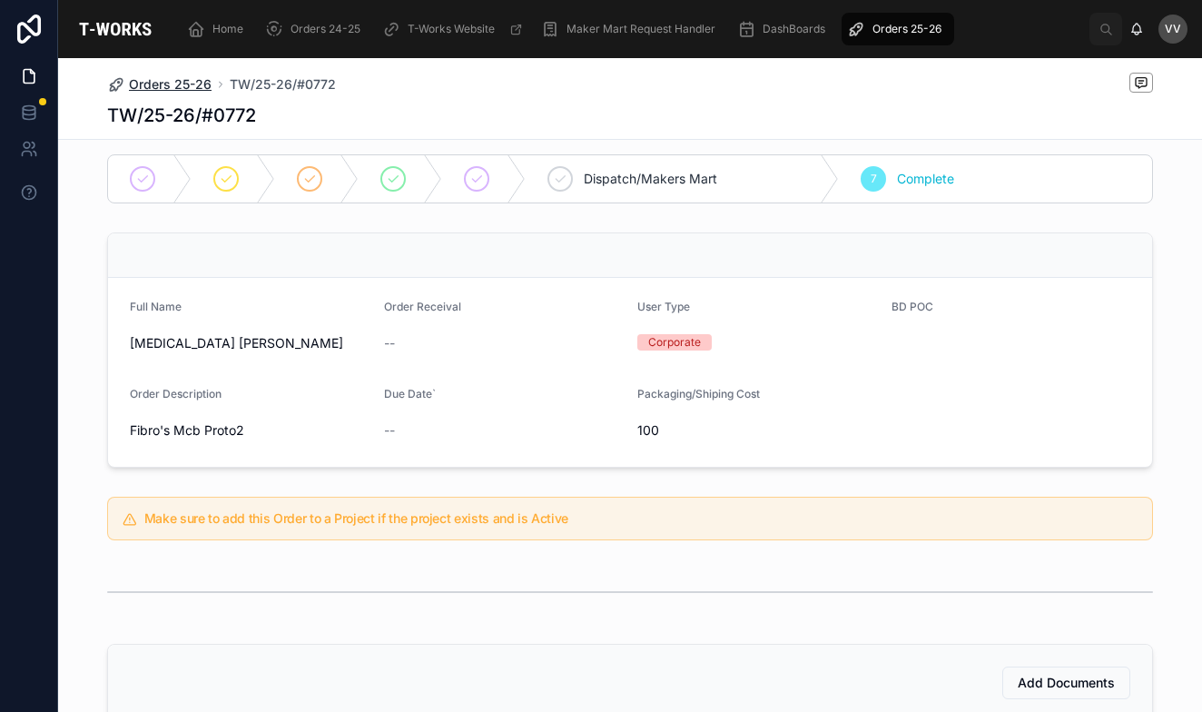
click at [173, 80] on span "Orders 25-26" at bounding box center [170, 84] width 83 height 18
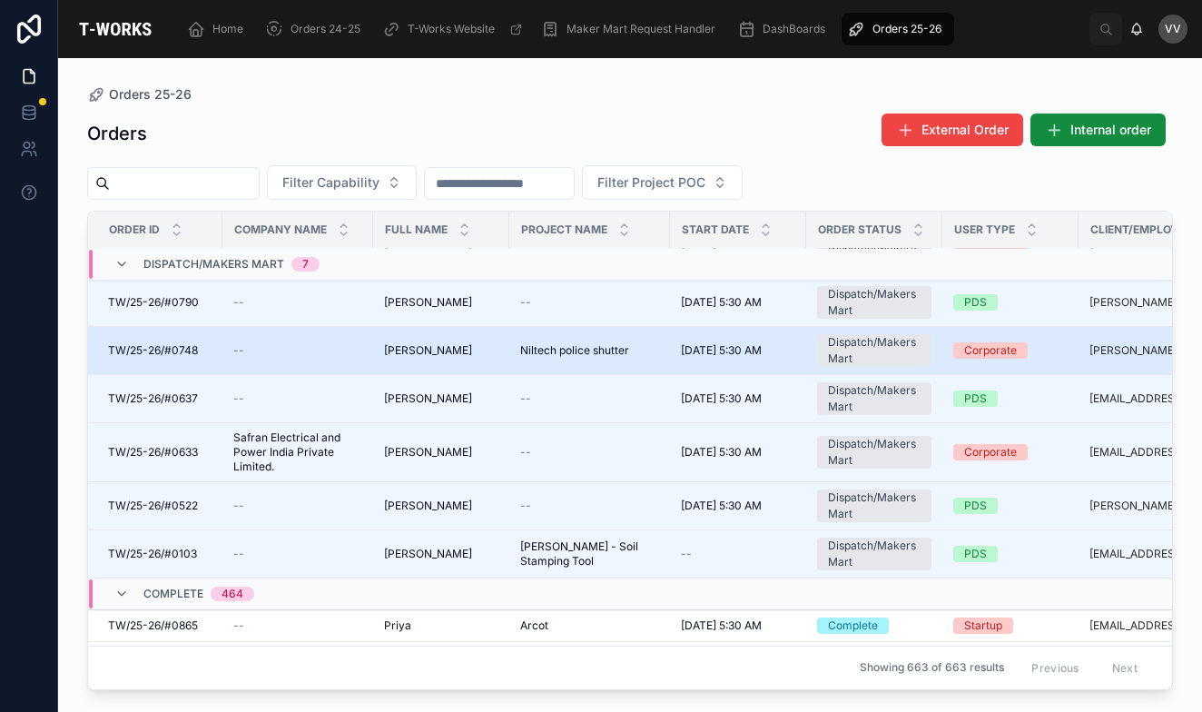
scroll to position [141, 2]
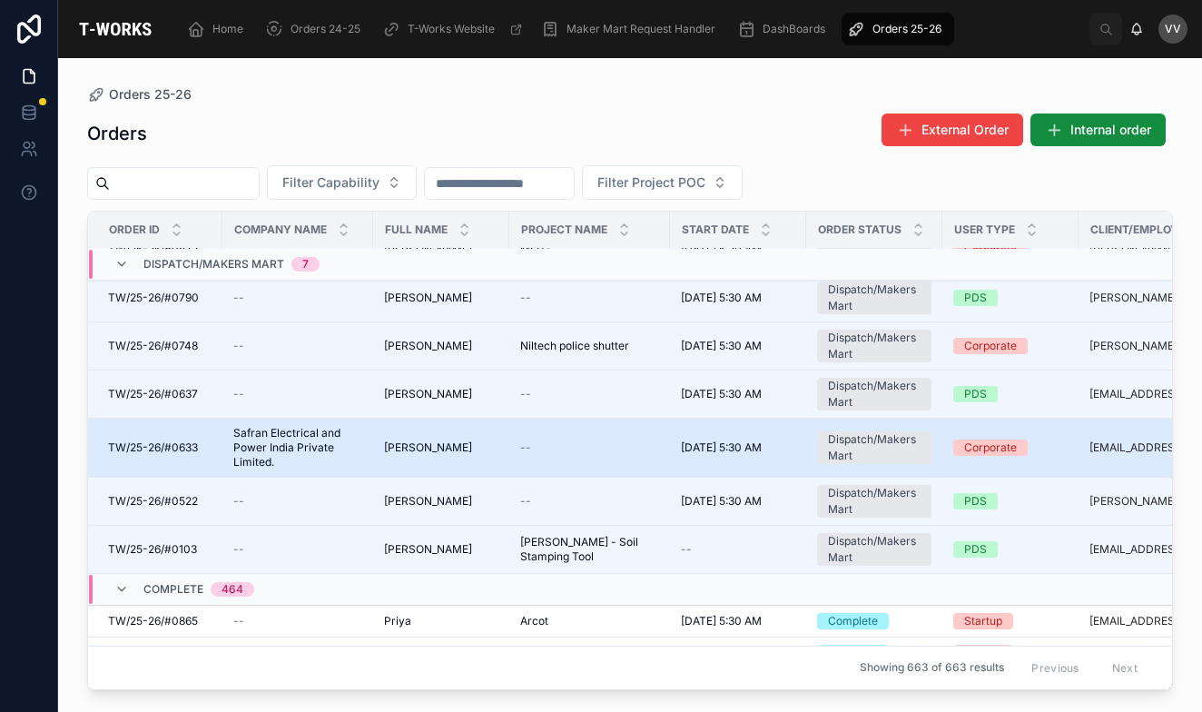
click at [340, 452] on span "Safran Electrical and Power India Private Limited." at bounding box center [297, 448] width 129 height 44
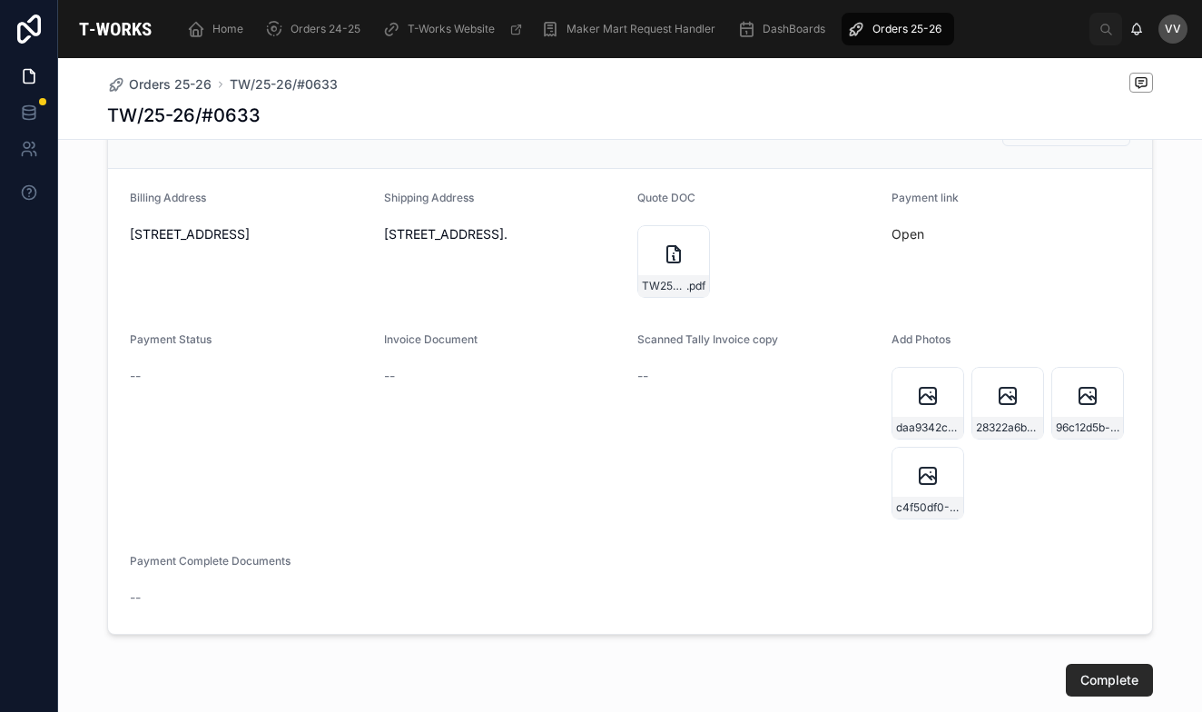
scroll to position [835, 0]
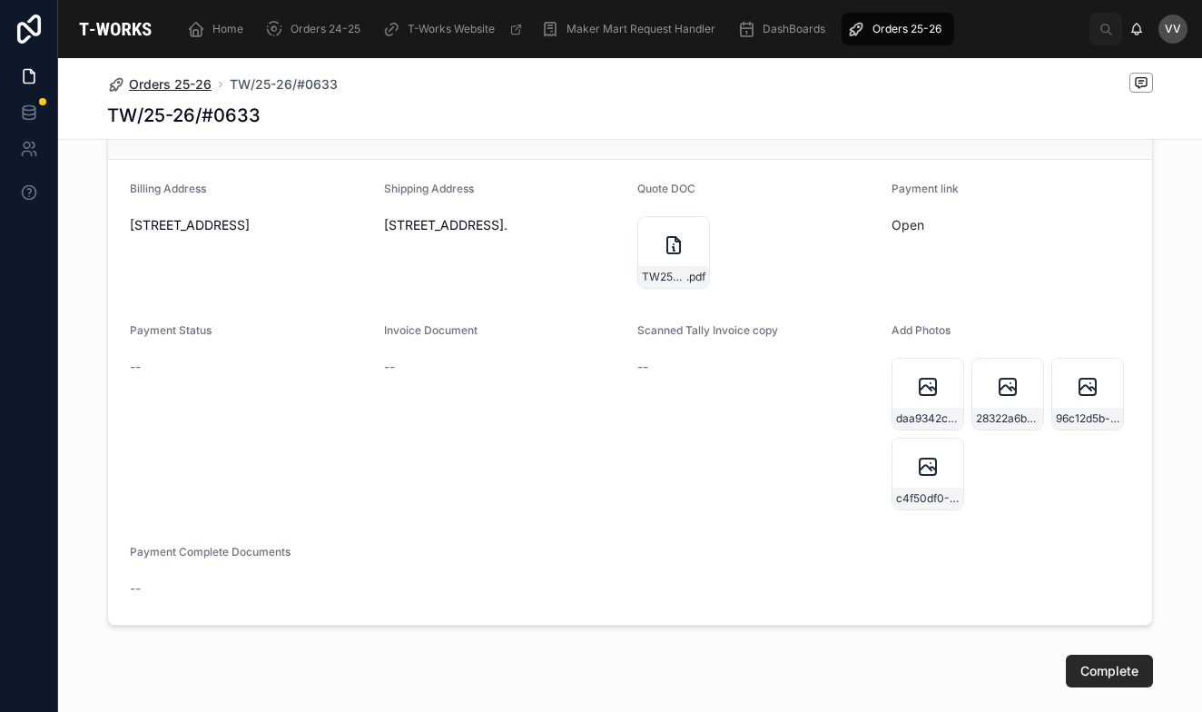
click at [150, 86] on span "Orders 25-26" at bounding box center [170, 84] width 83 height 18
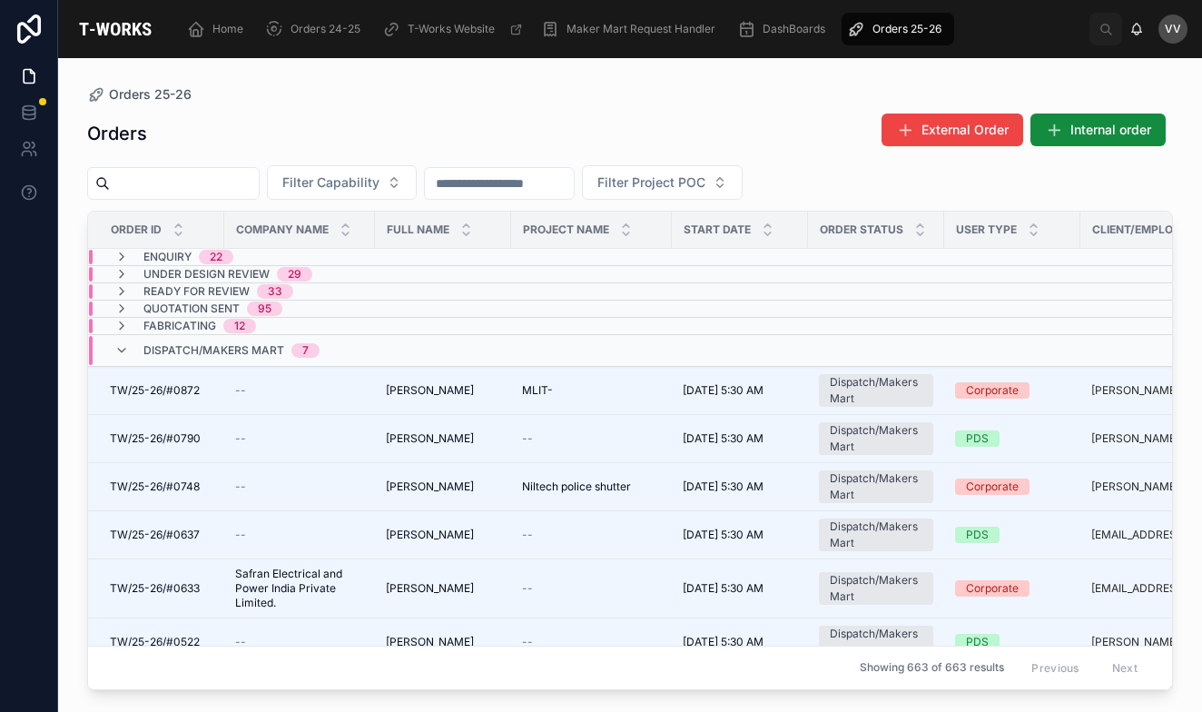
click at [221, 191] on input "text" at bounding box center [184, 183] width 149 height 25
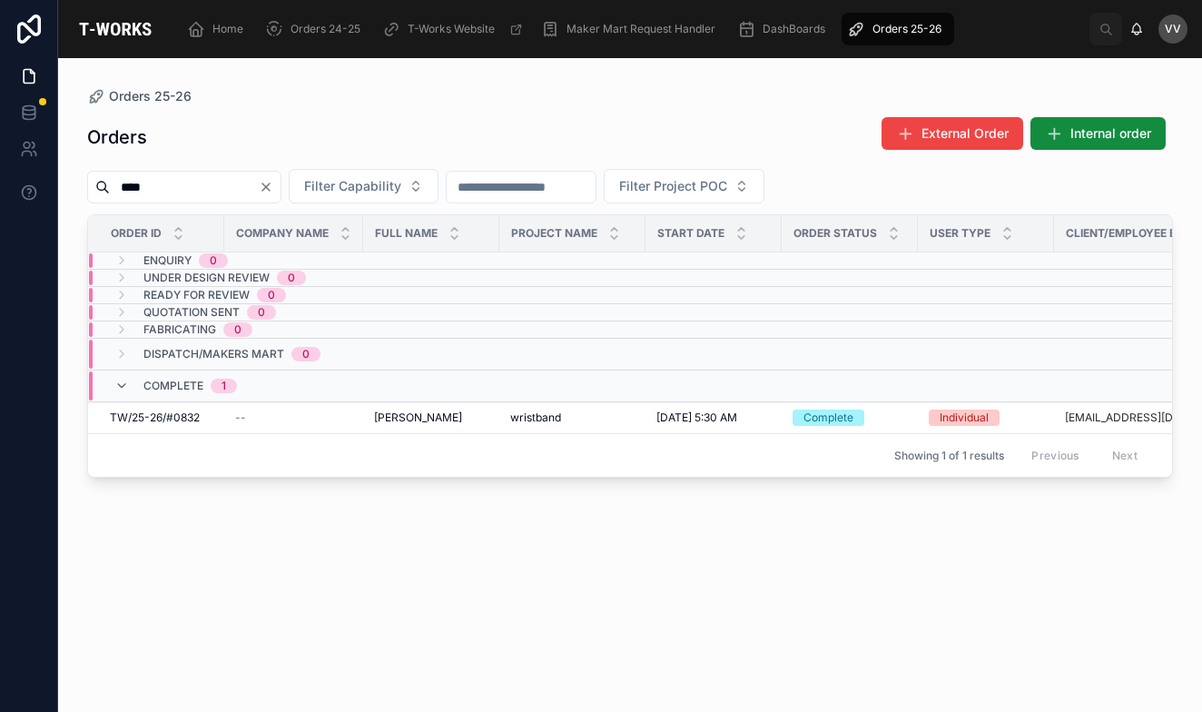
type input "****"
click at [273, 188] on icon "Clear" at bounding box center [266, 187] width 15 height 15
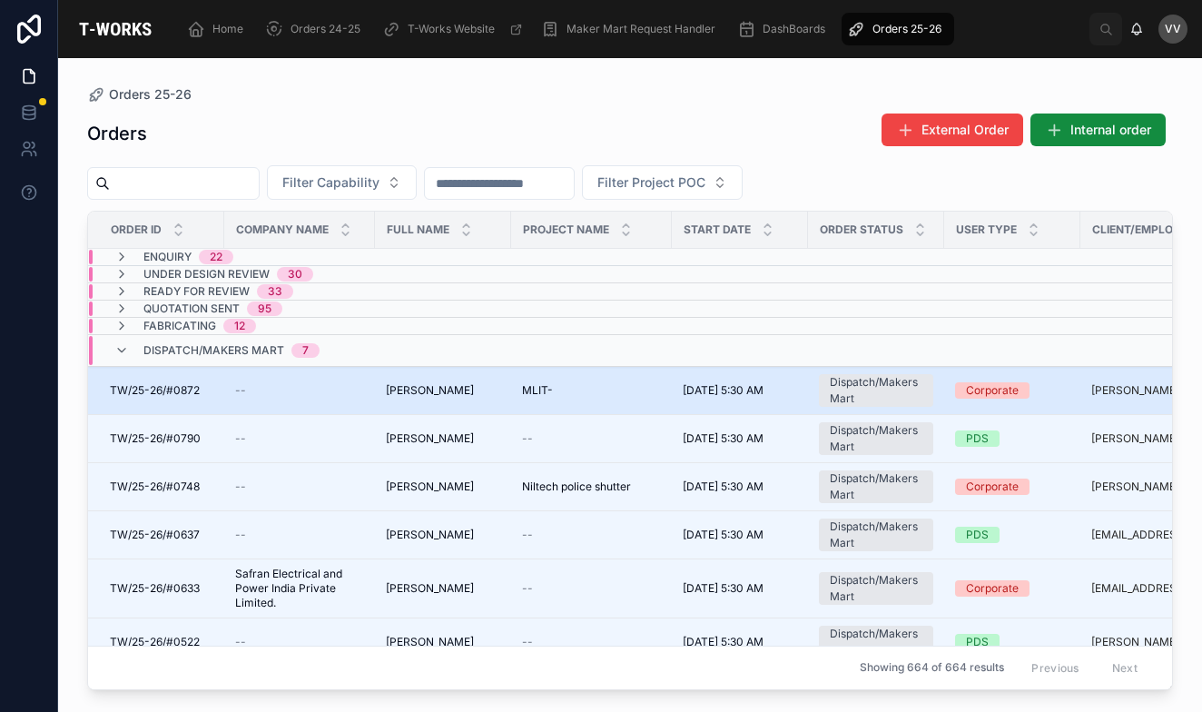
click at [351, 397] on div "--" at bounding box center [299, 390] width 129 height 15
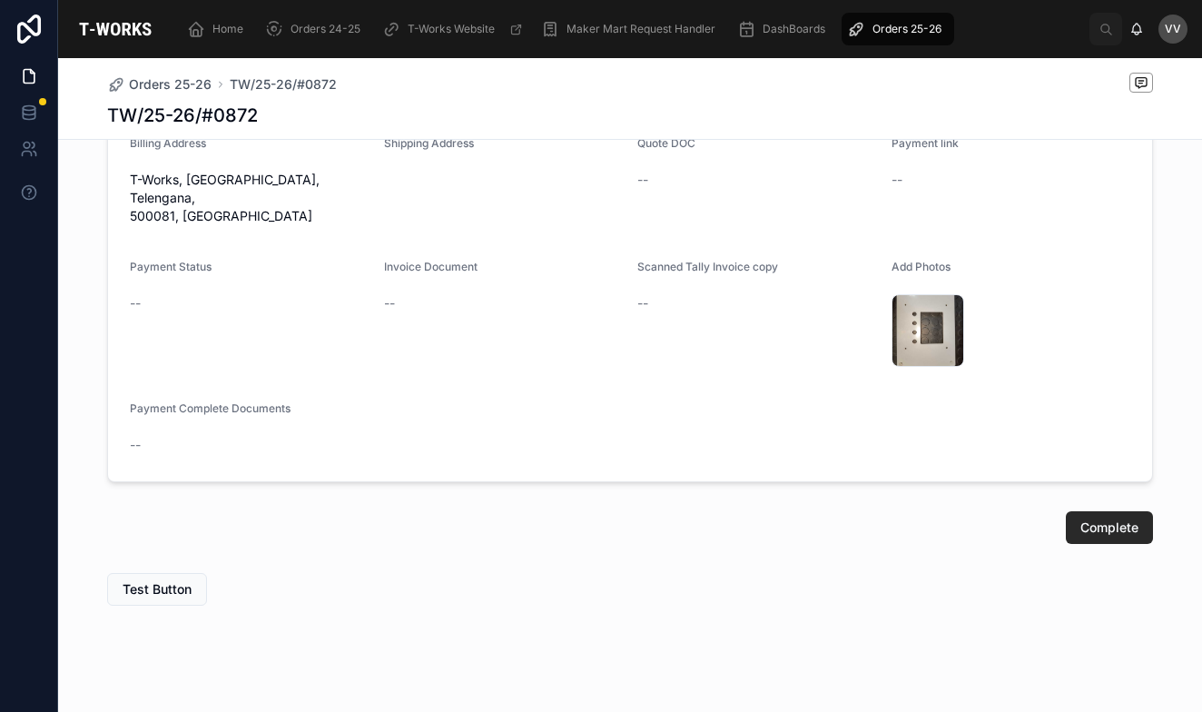
scroll to position [621, 0]
click at [1092, 519] on span "Complete" at bounding box center [1109, 528] width 58 height 18
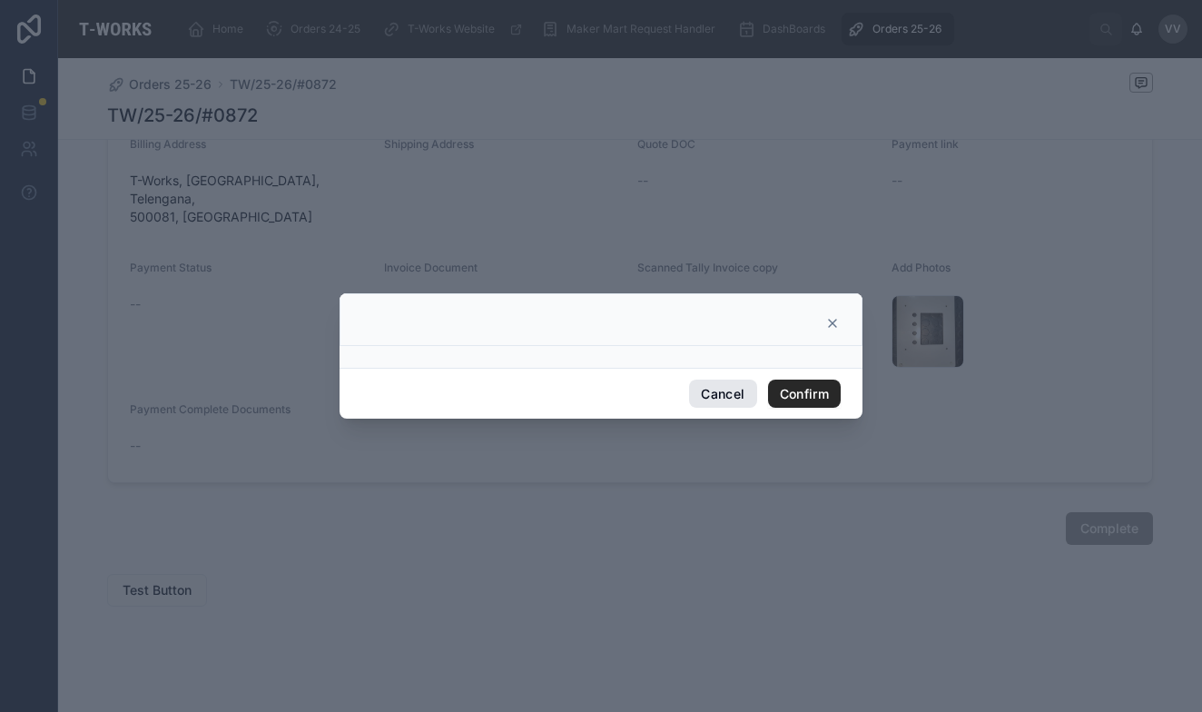
click at [711, 389] on button "Cancel" at bounding box center [722, 394] width 67 height 29
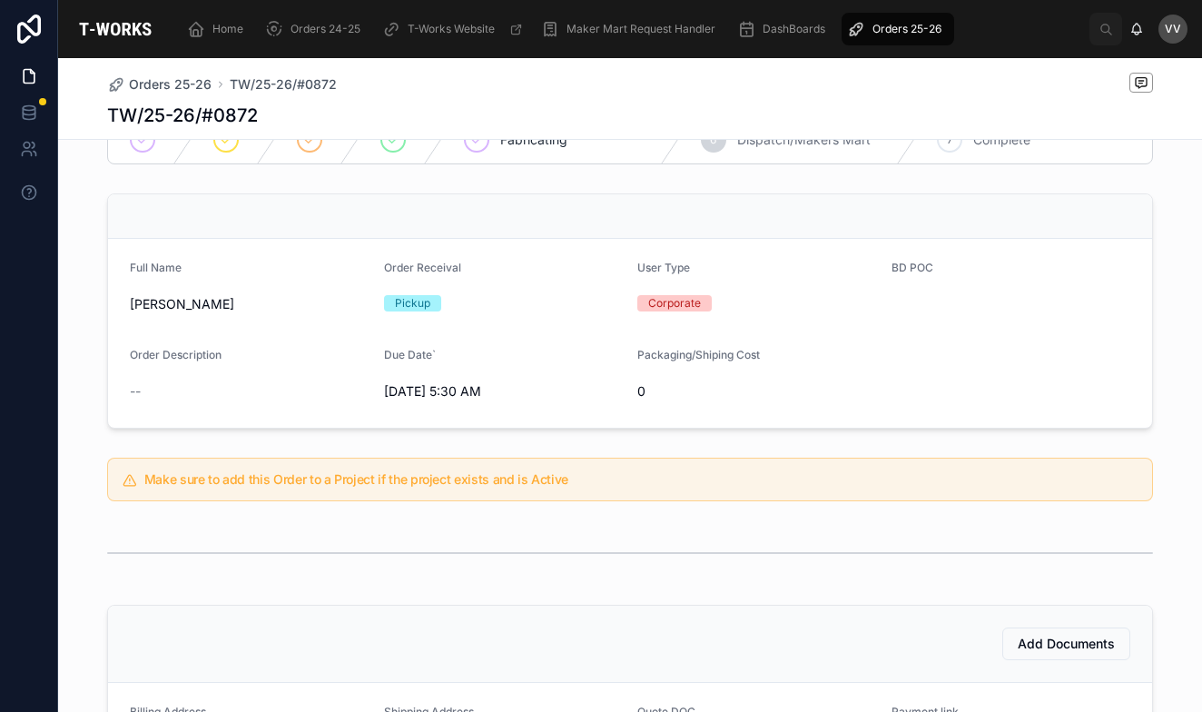
scroll to position [23, 0]
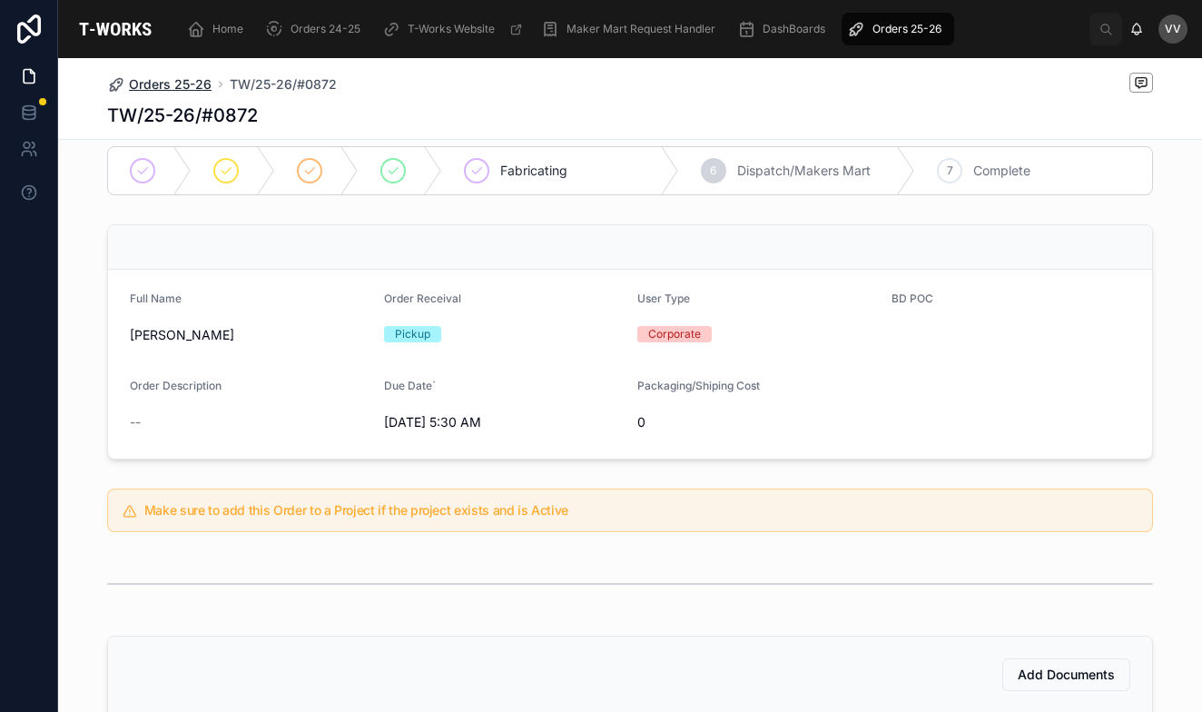
click at [174, 85] on span "Orders 25-26" at bounding box center [170, 84] width 83 height 18
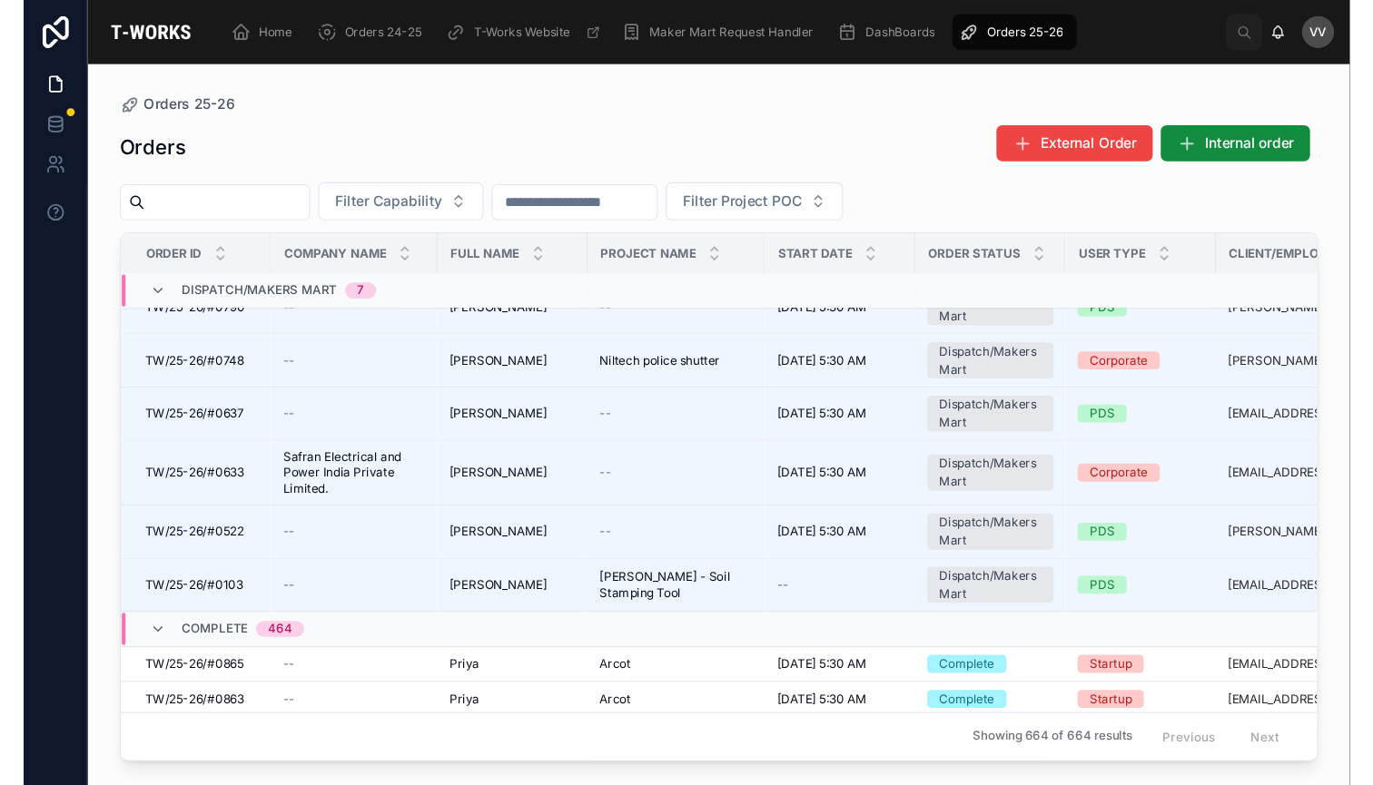
scroll to position [162, 0]
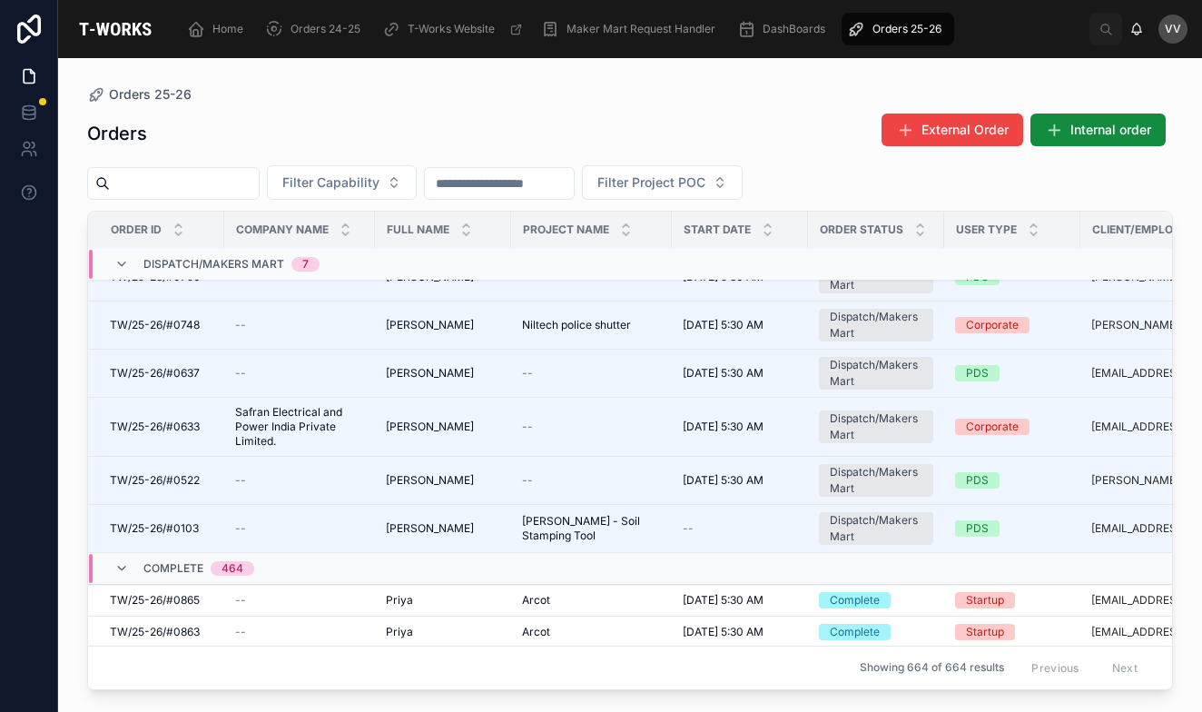
click at [259, 181] on input "text" at bounding box center [184, 183] width 149 height 25
click at [312, 123] on div "Orders External Order Internal order" at bounding box center [630, 134] width 1086 height 42
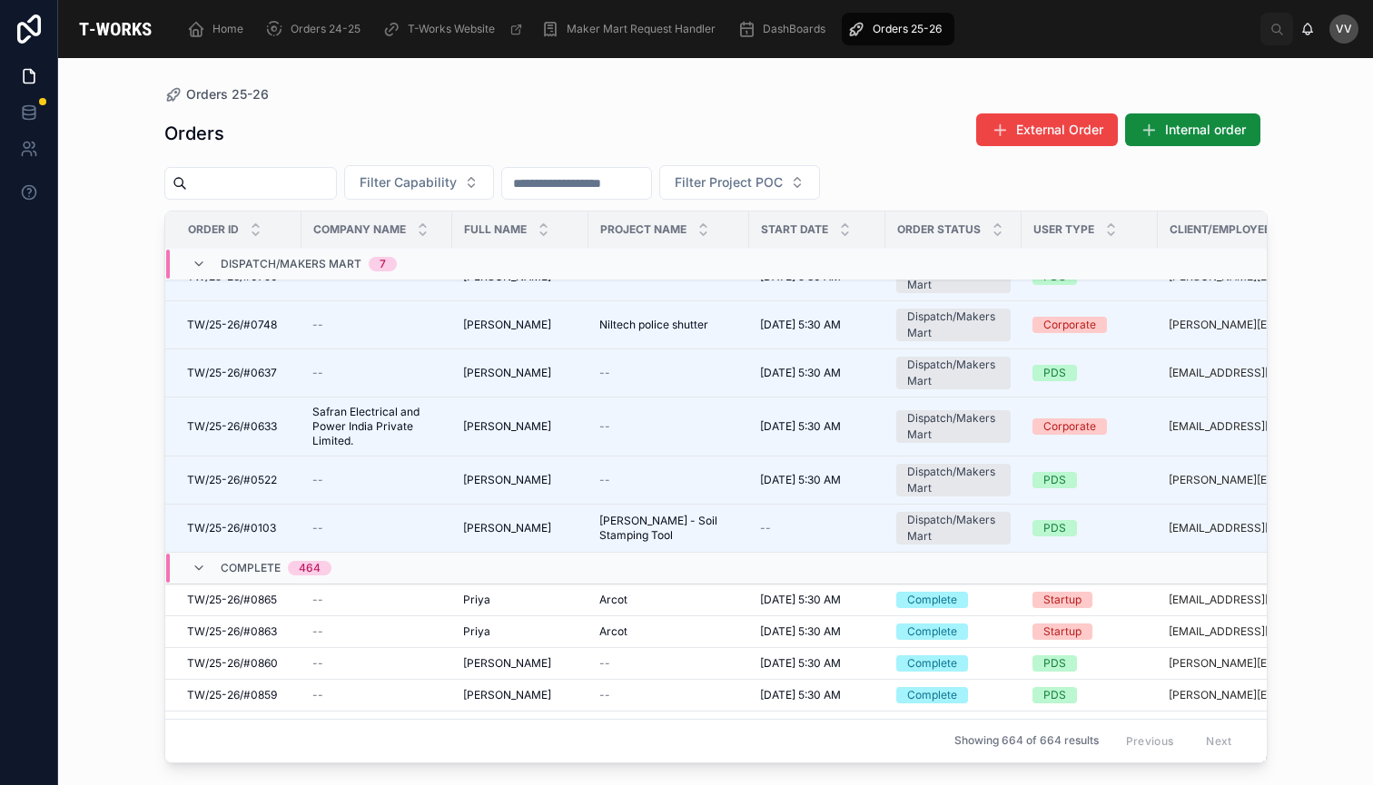
click at [336, 179] on input "text" at bounding box center [261, 183] width 149 height 25
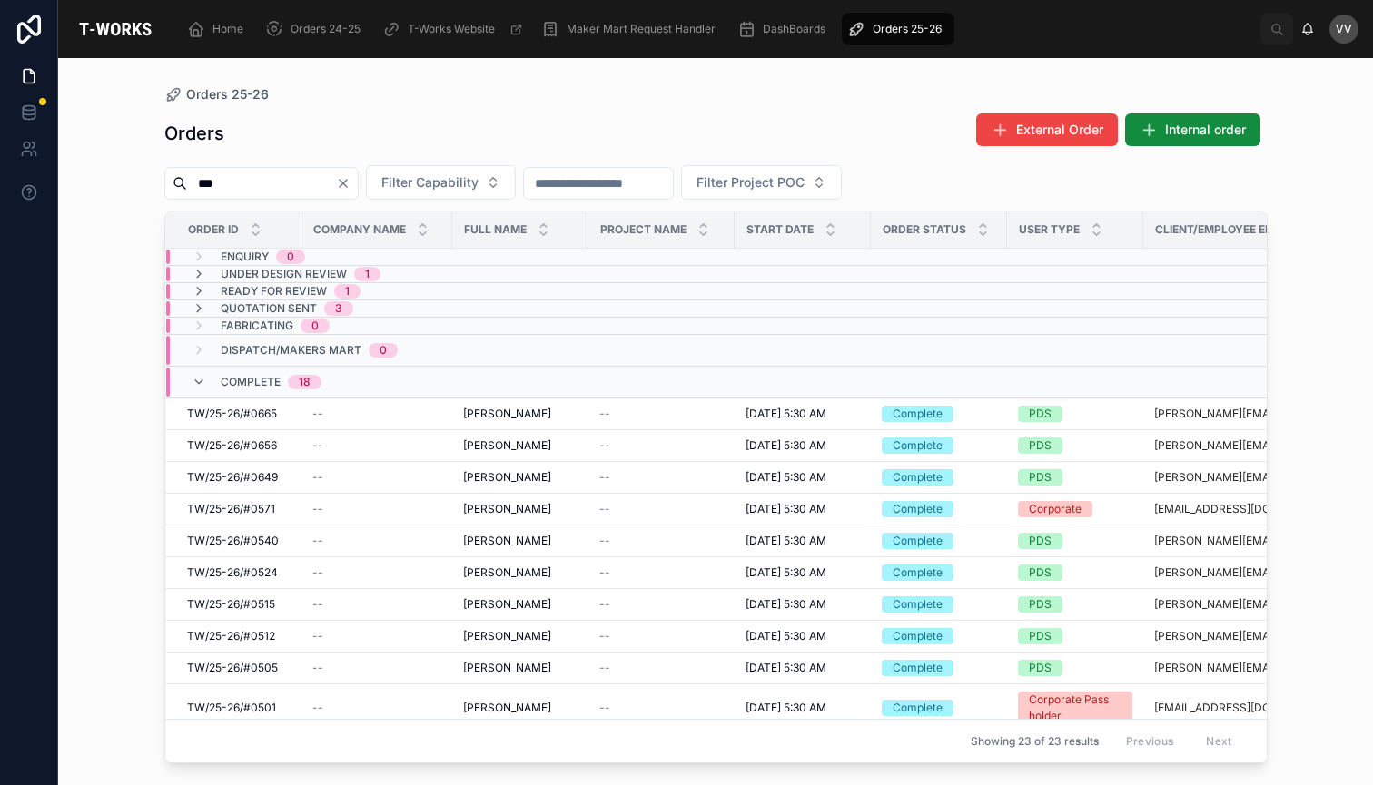
click at [202, 187] on input "***" at bounding box center [261, 183] width 149 height 25
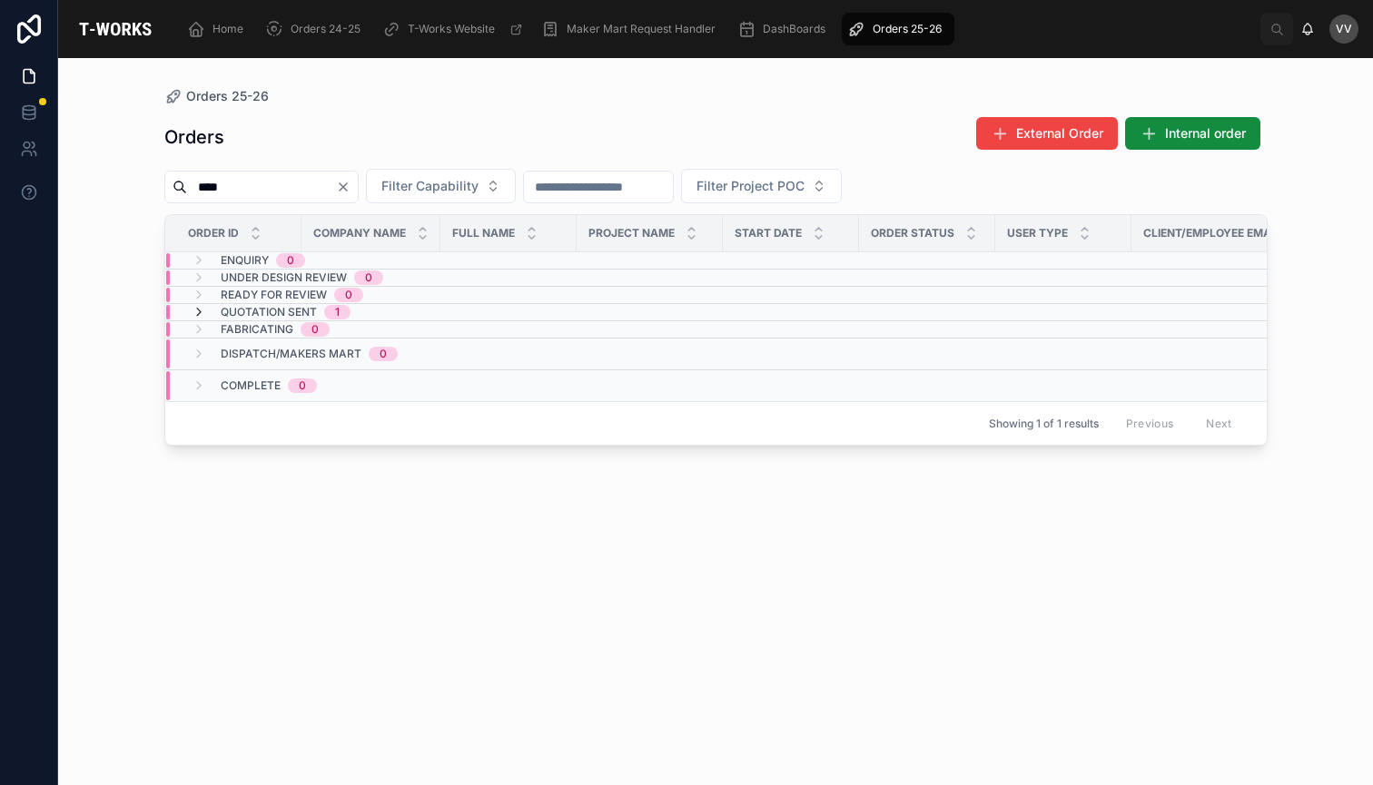
type input "****"
click at [197, 309] on icon at bounding box center [199, 312] width 15 height 15
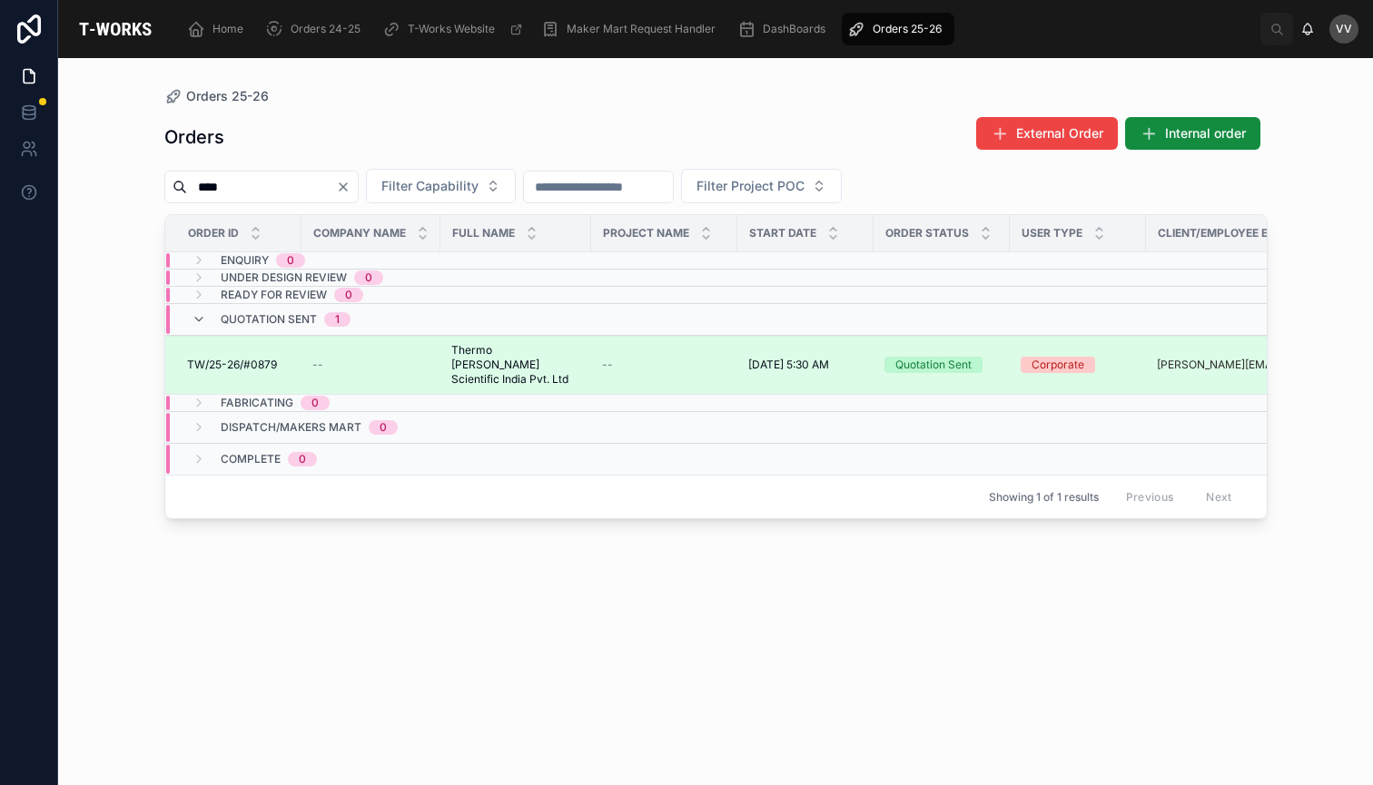
click at [462, 357] on span "Thermo [PERSON_NAME] Scientific India Pvt. Ltd" at bounding box center [515, 365] width 129 height 44
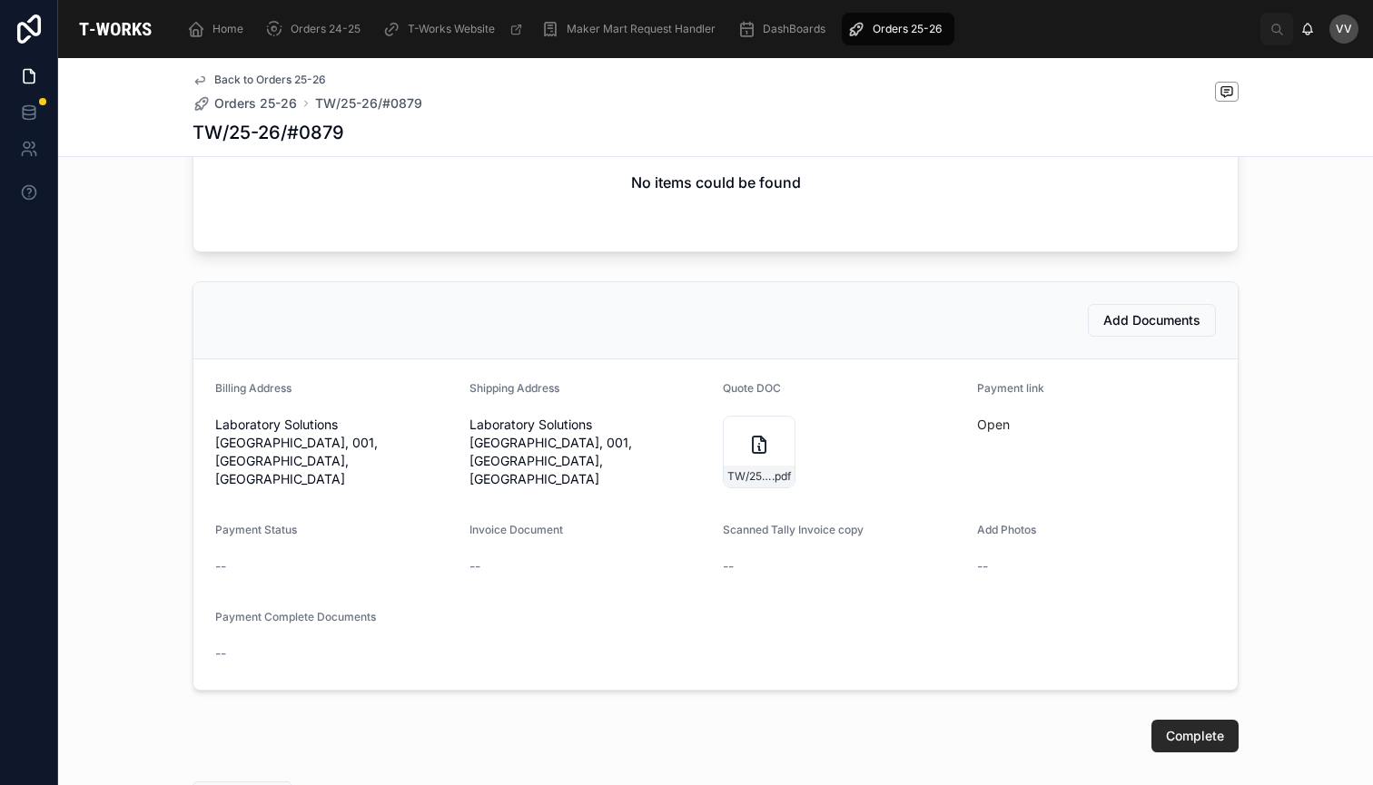
scroll to position [905, 0]
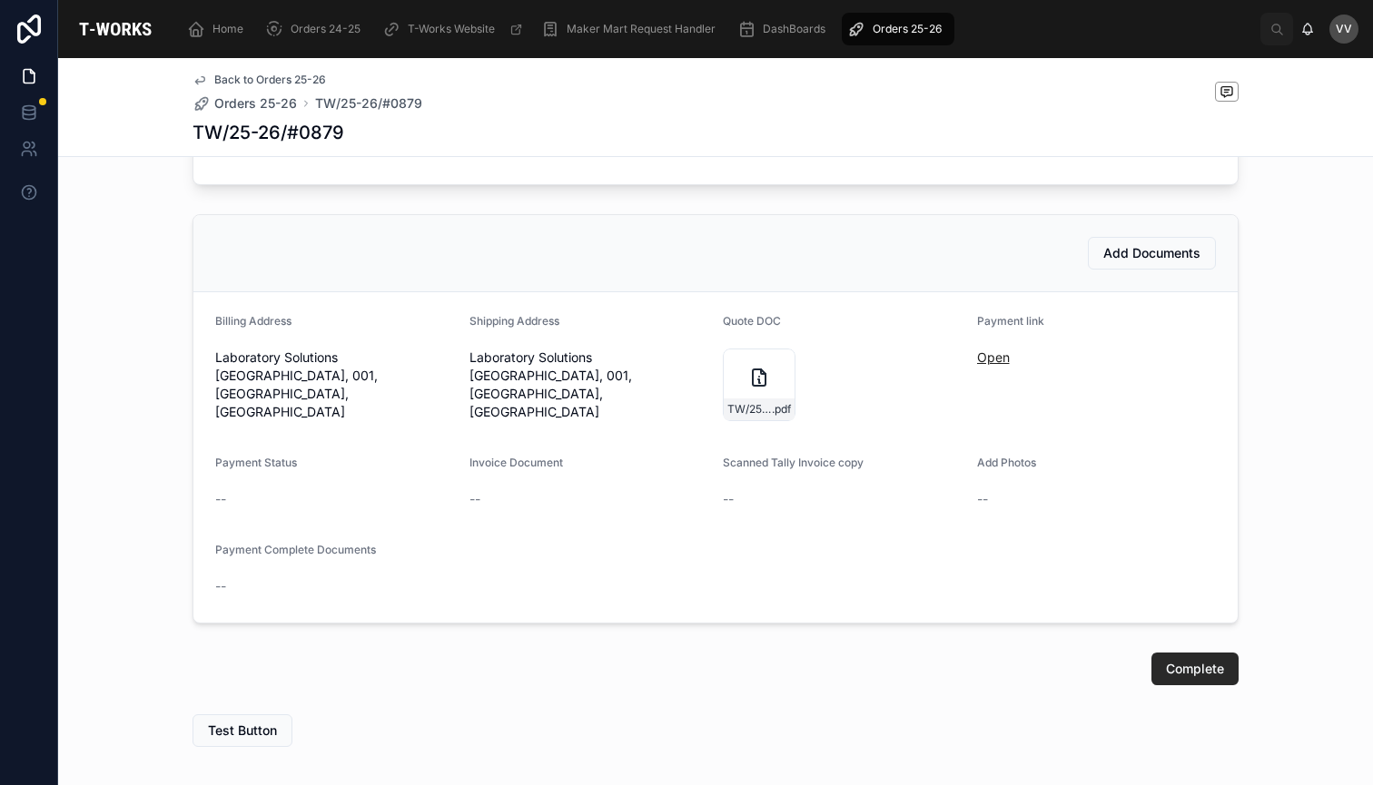
click at [996, 350] on link "Open" at bounding box center [993, 357] width 33 height 15
click at [254, 104] on span "Orders 25-26" at bounding box center [255, 103] width 83 height 18
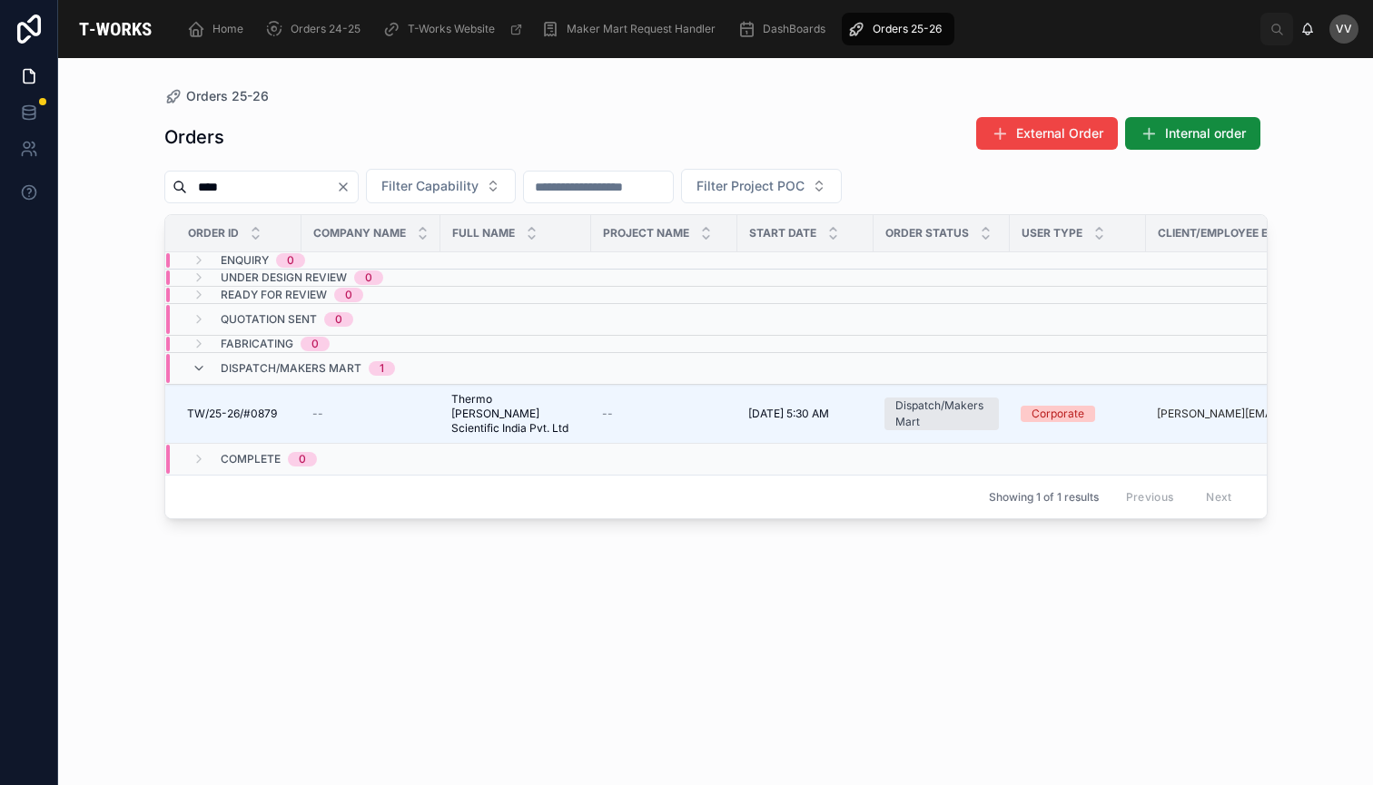
click at [347, 188] on icon "Clear" at bounding box center [343, 186] width 7 height 7
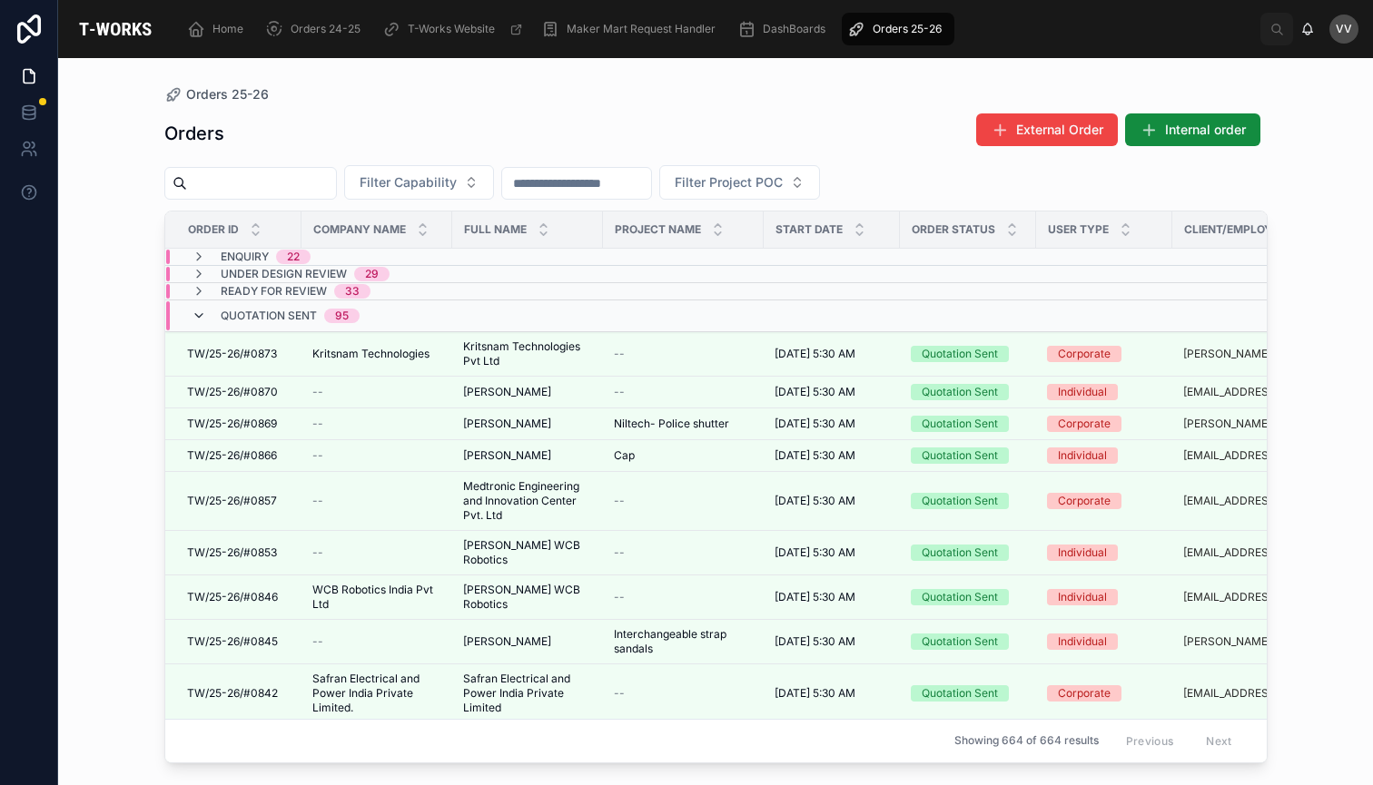
click at [197, 316] on icon at bounding box center [199, 316] width 15 height 15
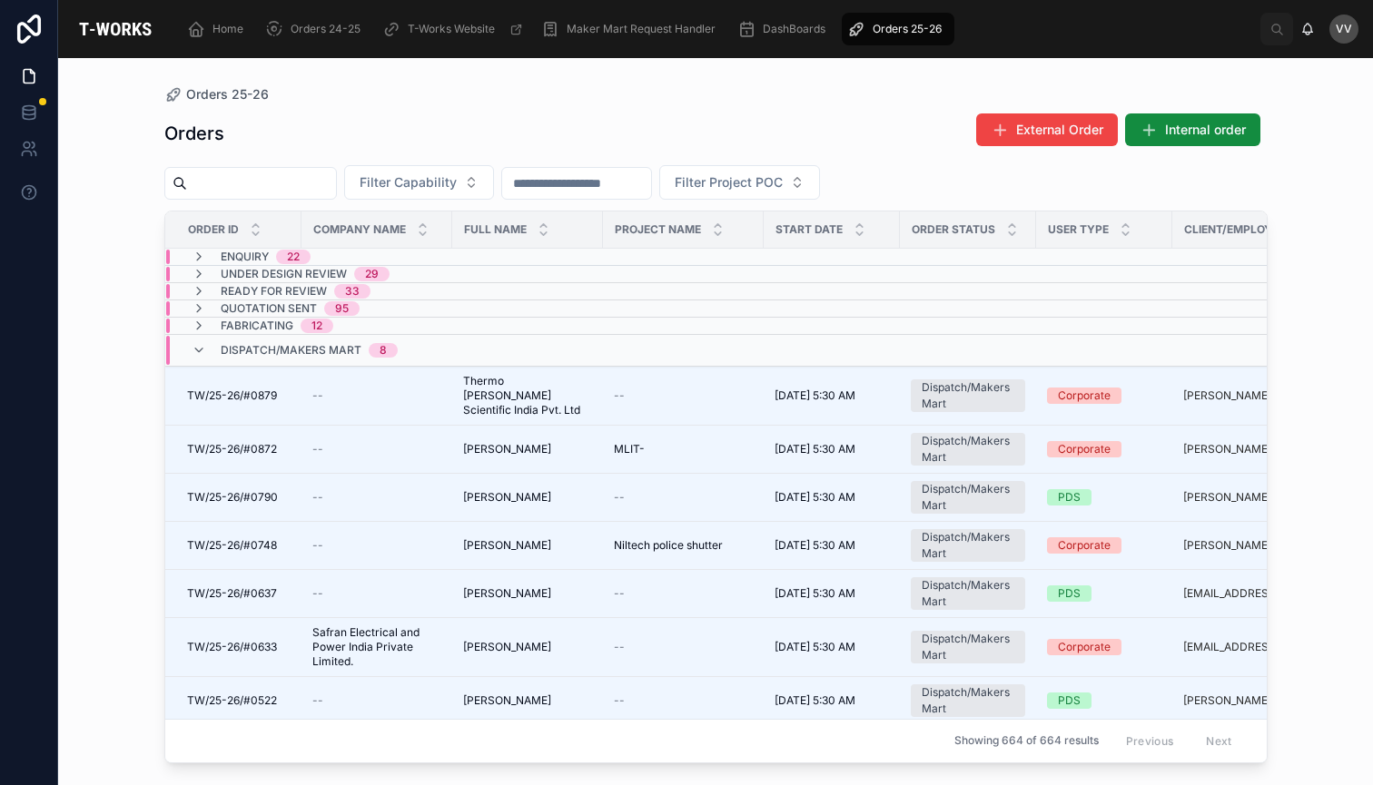
click at [336, 185] on input "text" at bounding box center [261, 183] width 149 height 25
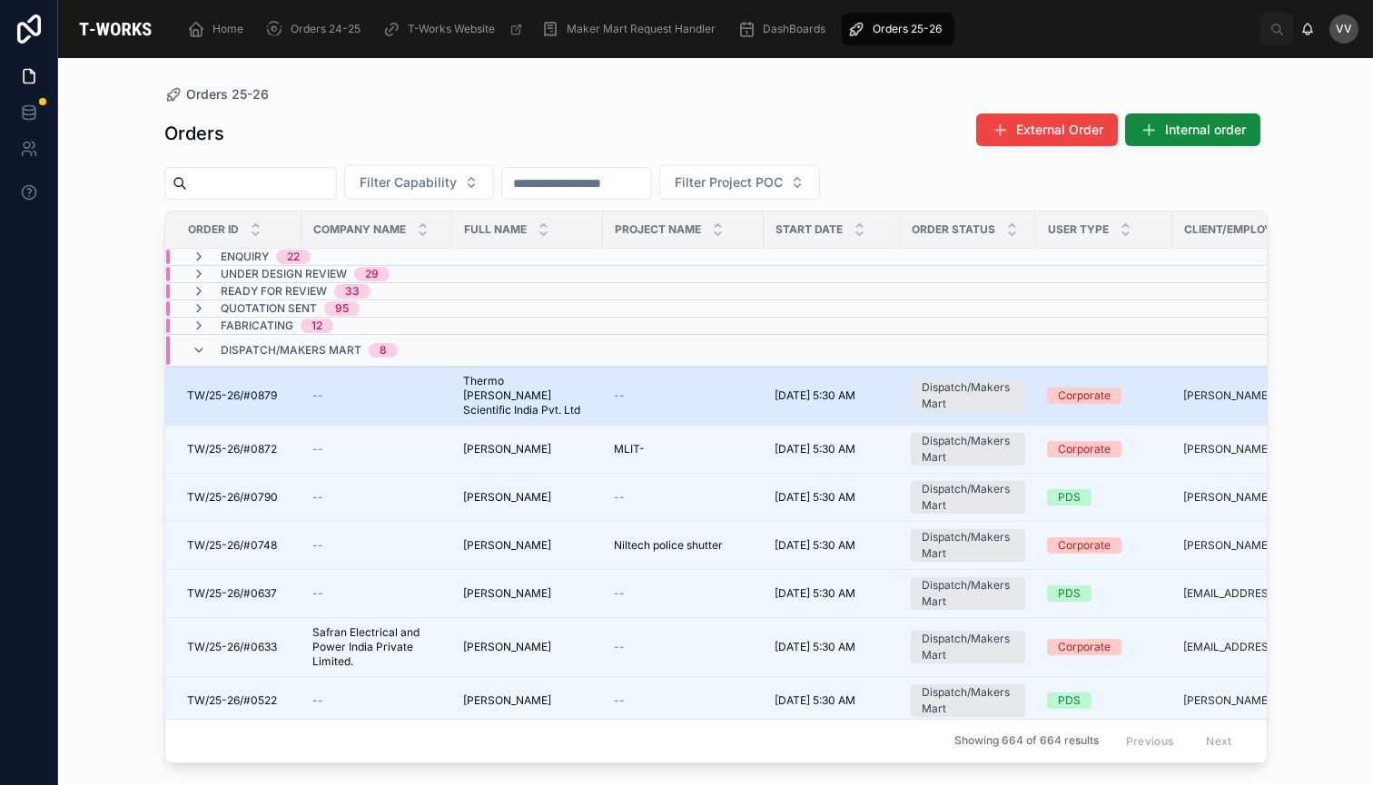
click at [501, 387] on span "Thermo [PERSON_NAME] Scientific India Pvt. Ltd" at bounding box center [527, 396] width 129 height 44
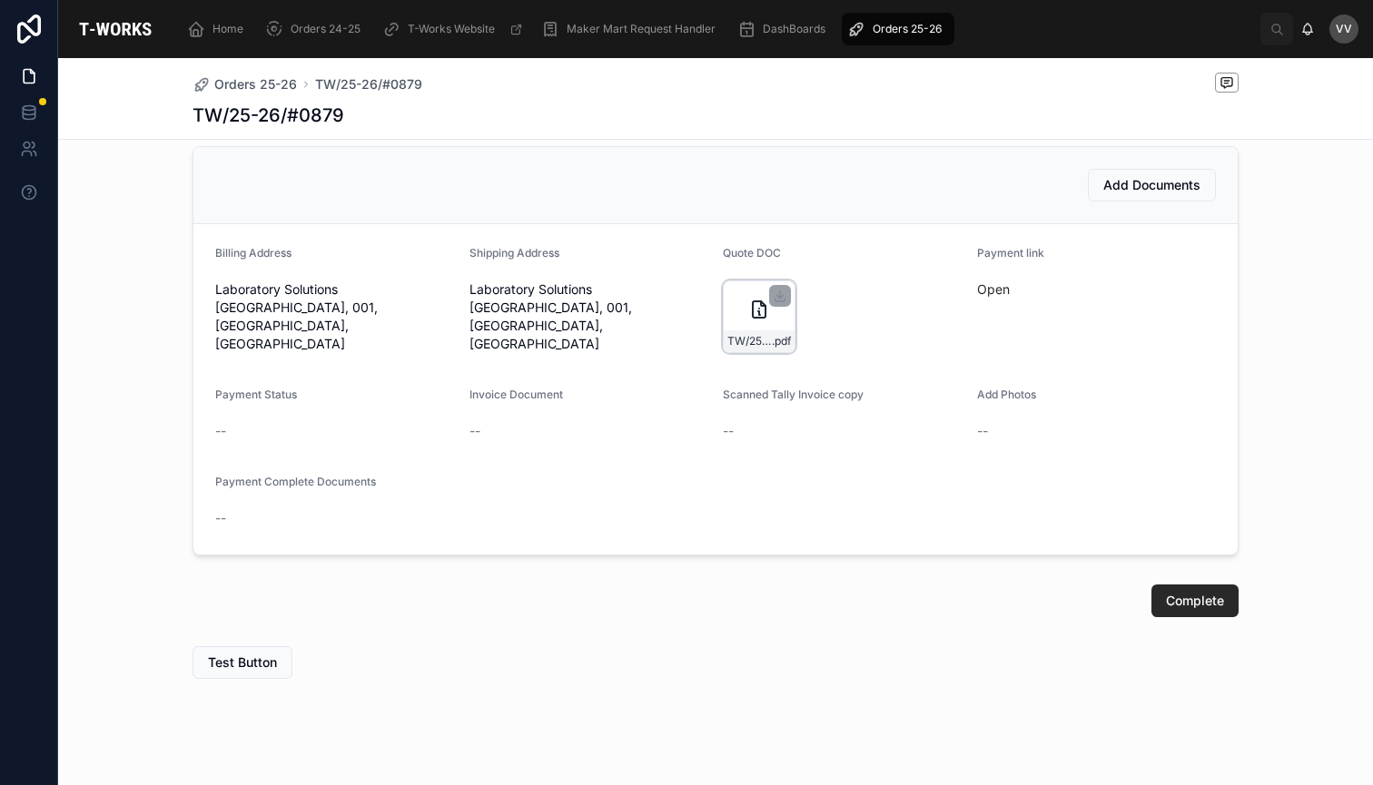
scroll to position [955, 0]
click at [751, 300] on icon at bounding box center [759, 311] width 22 height 22
